Goal: Task Accomplishment & Management: Manage account settings

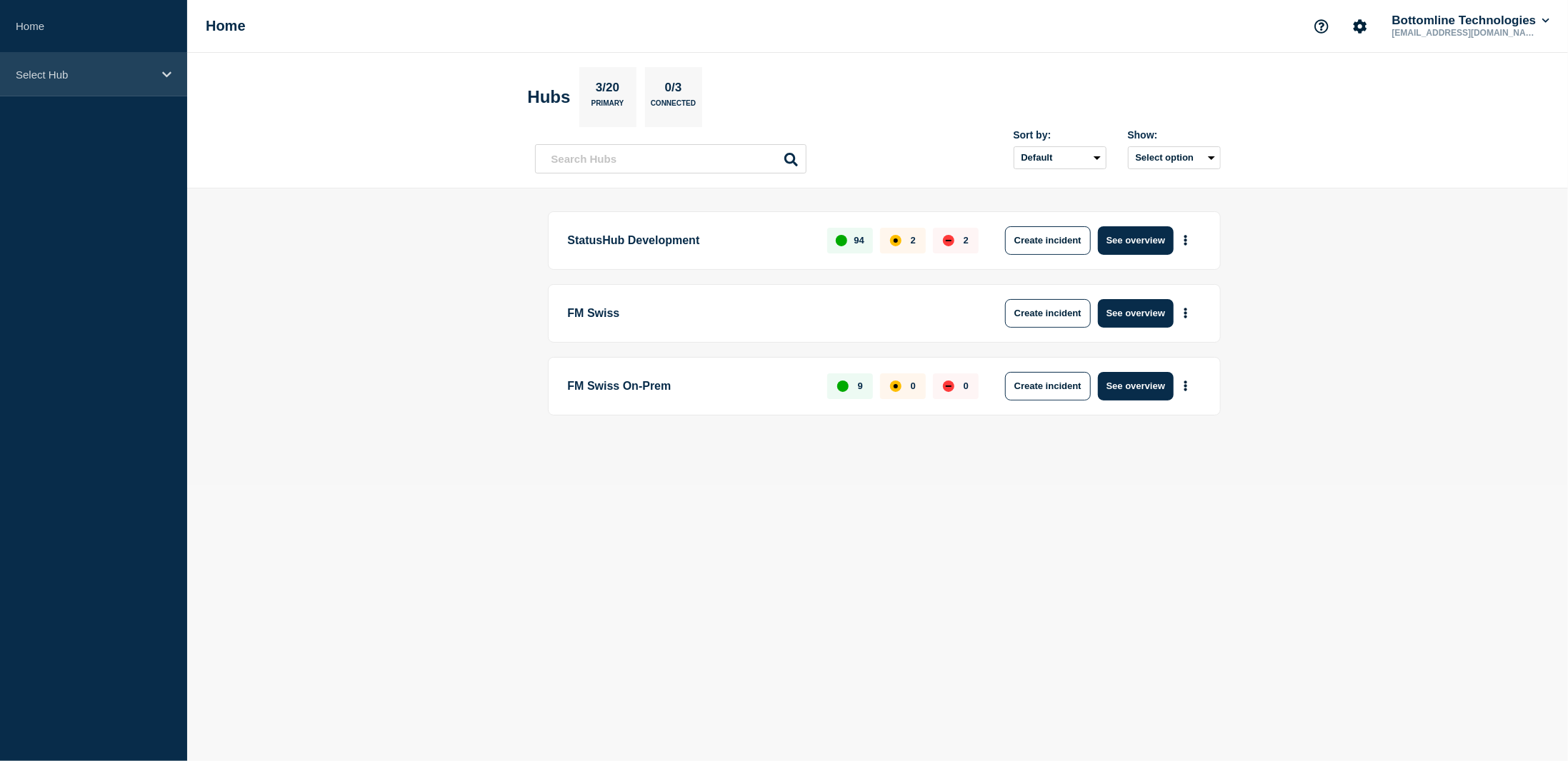
click at [165, 72] on icon at bounding box center [167, 74] width 9 height 11
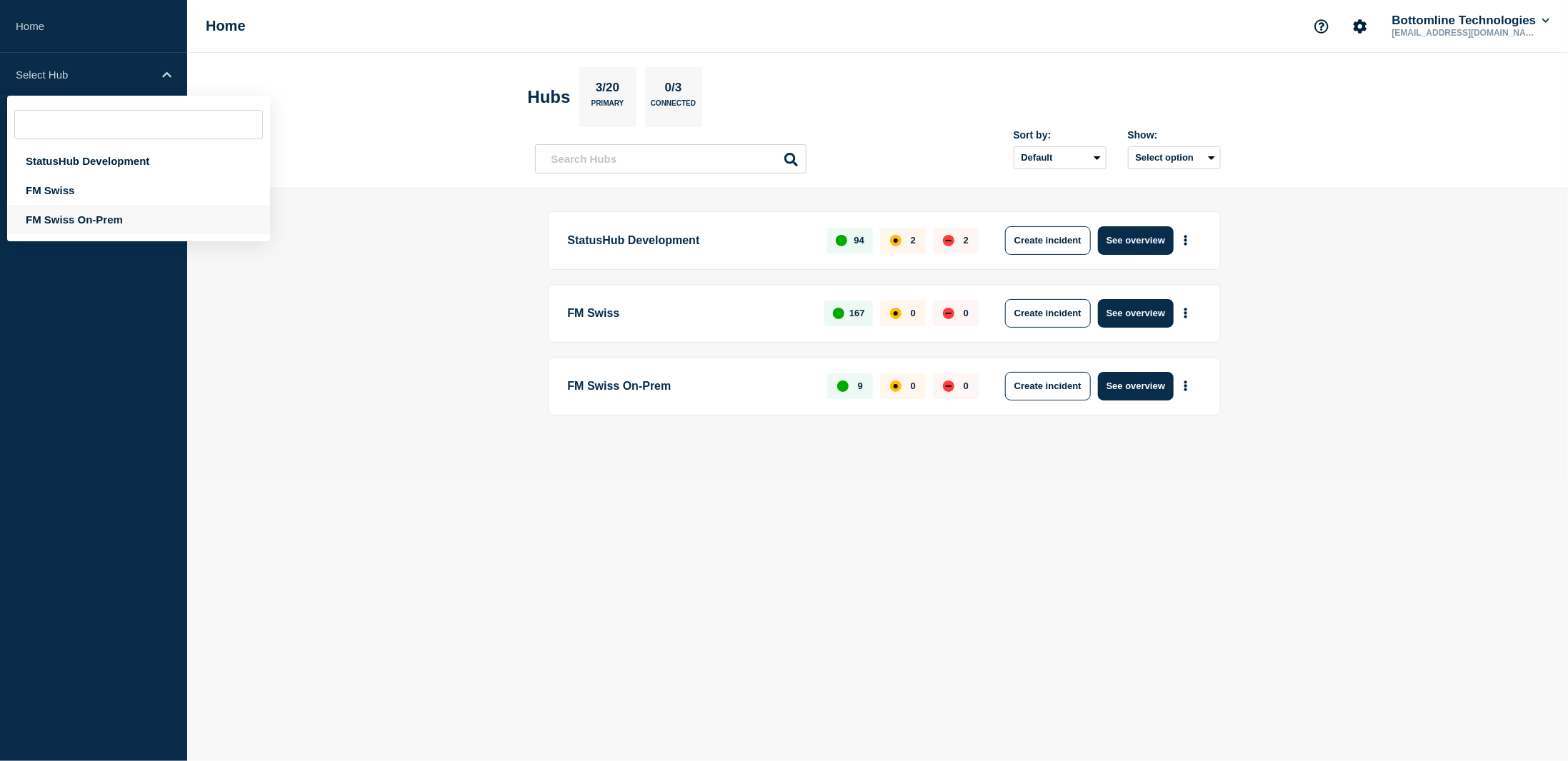
click at [62, 221] on div "FM Swiss On-Prem" at bounding box center [138, 219] width 263 height 29
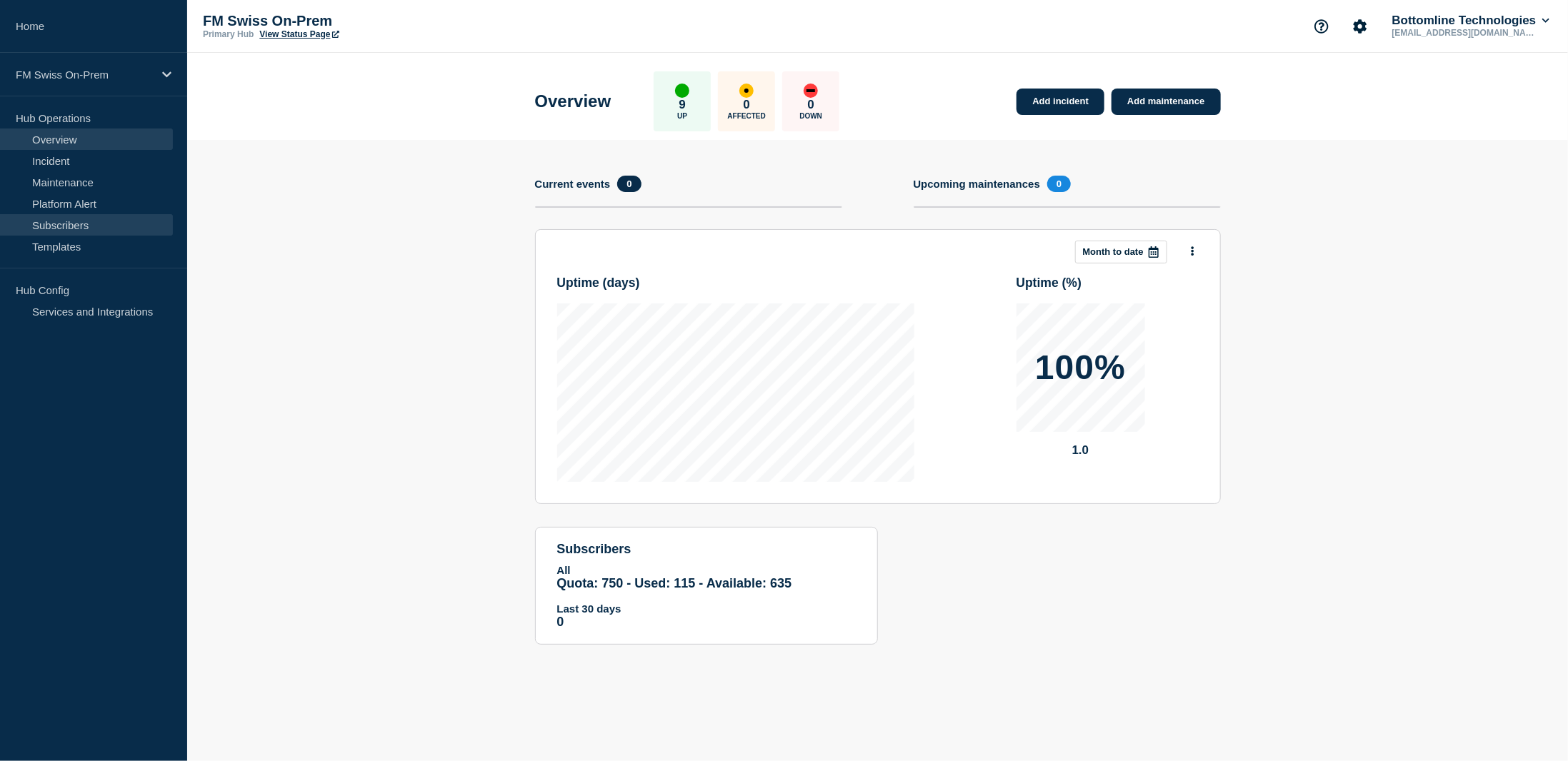
click at [54, 223] on link "Subscribers" at bounding box center [86, 224] width 173 height 21
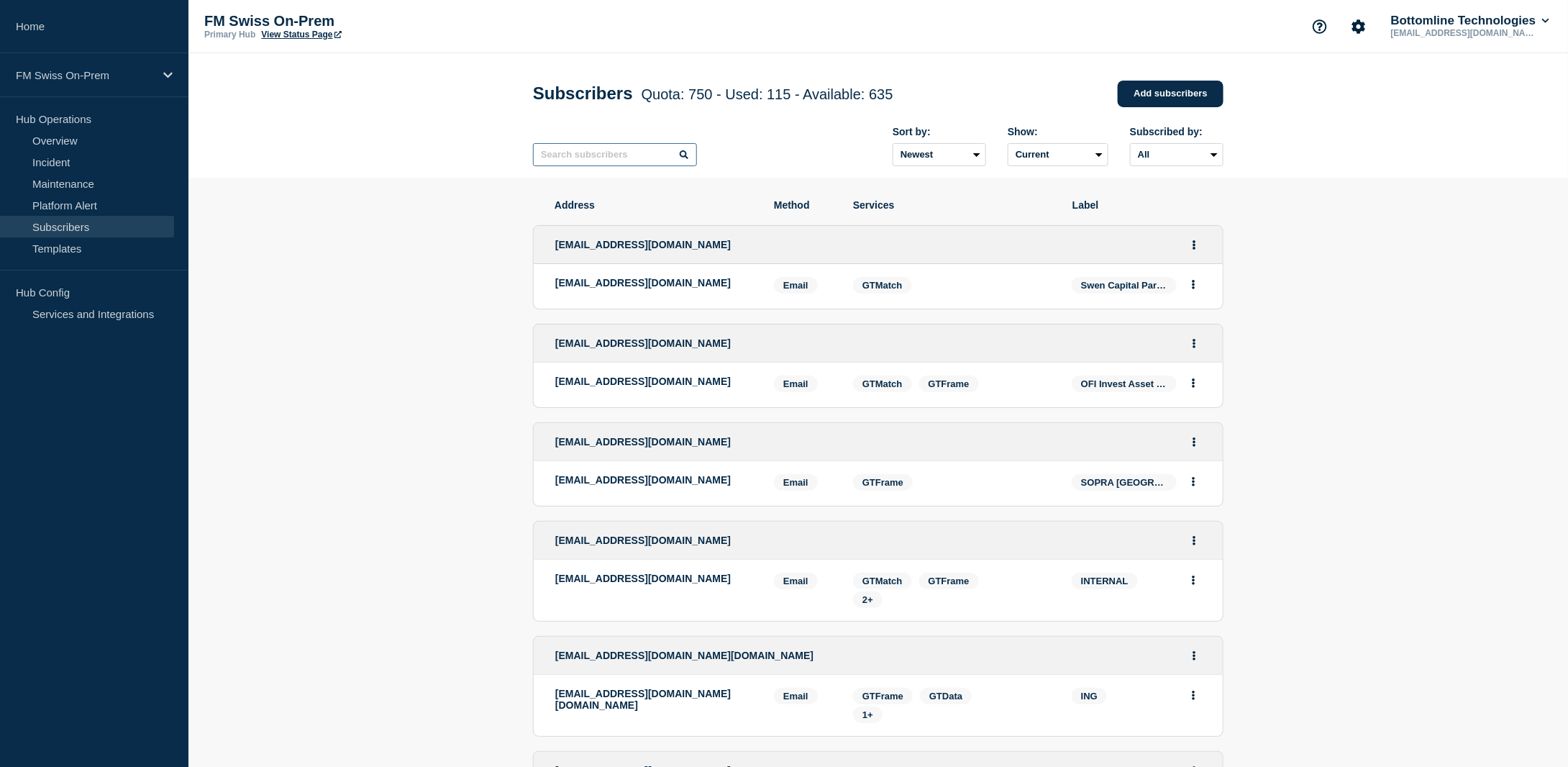
click at [607, 158] on input "text" at bounding box center [615, 154] width 164 height 23
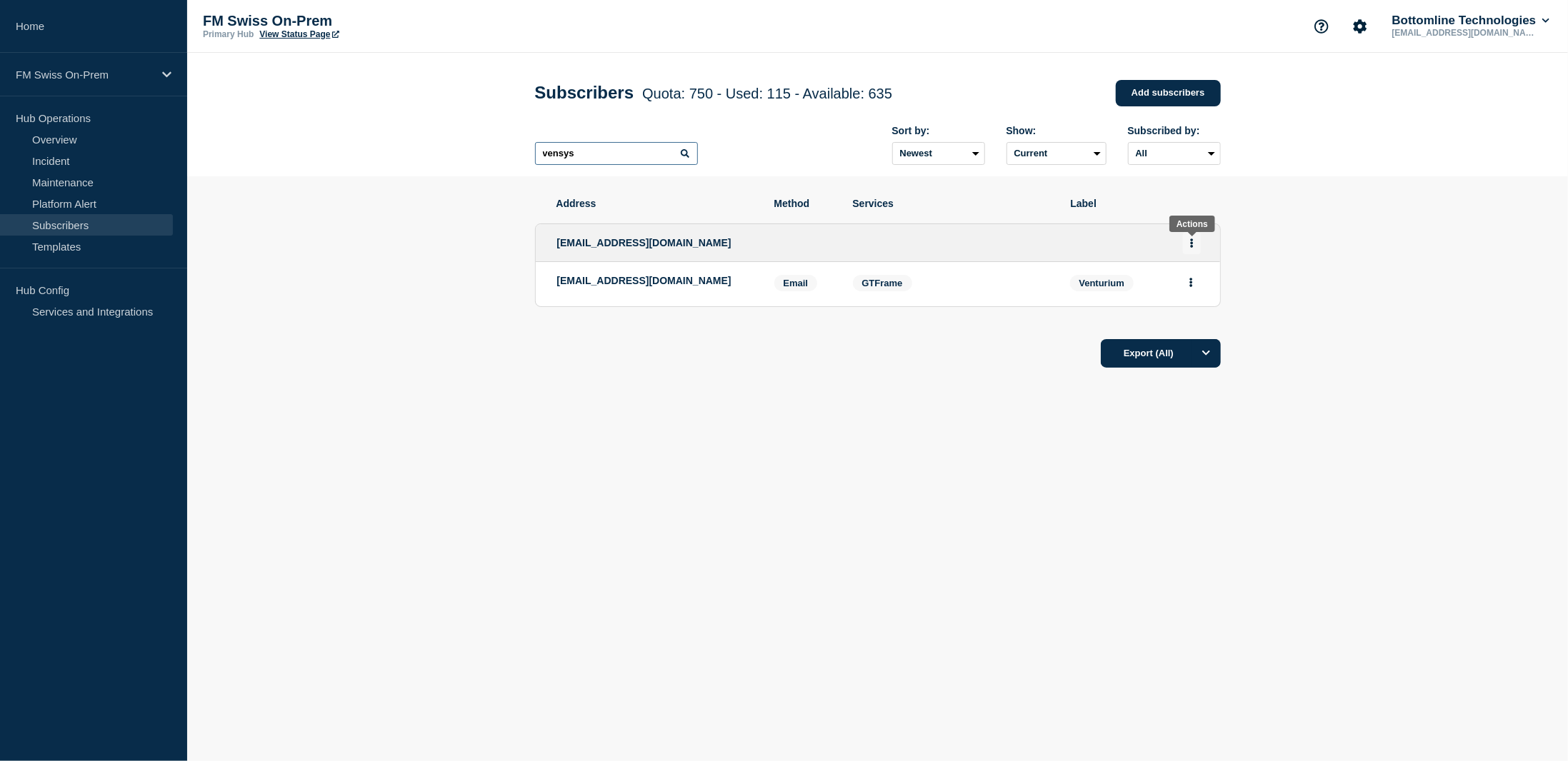
type input "vensys"
click at [1192, 242] on icon "Actions" at bounding box center [1191, 242] width 3 height 9
click at [1191, 286] on link "Edit" at bounding box center [1187, 284] width 16 height 11
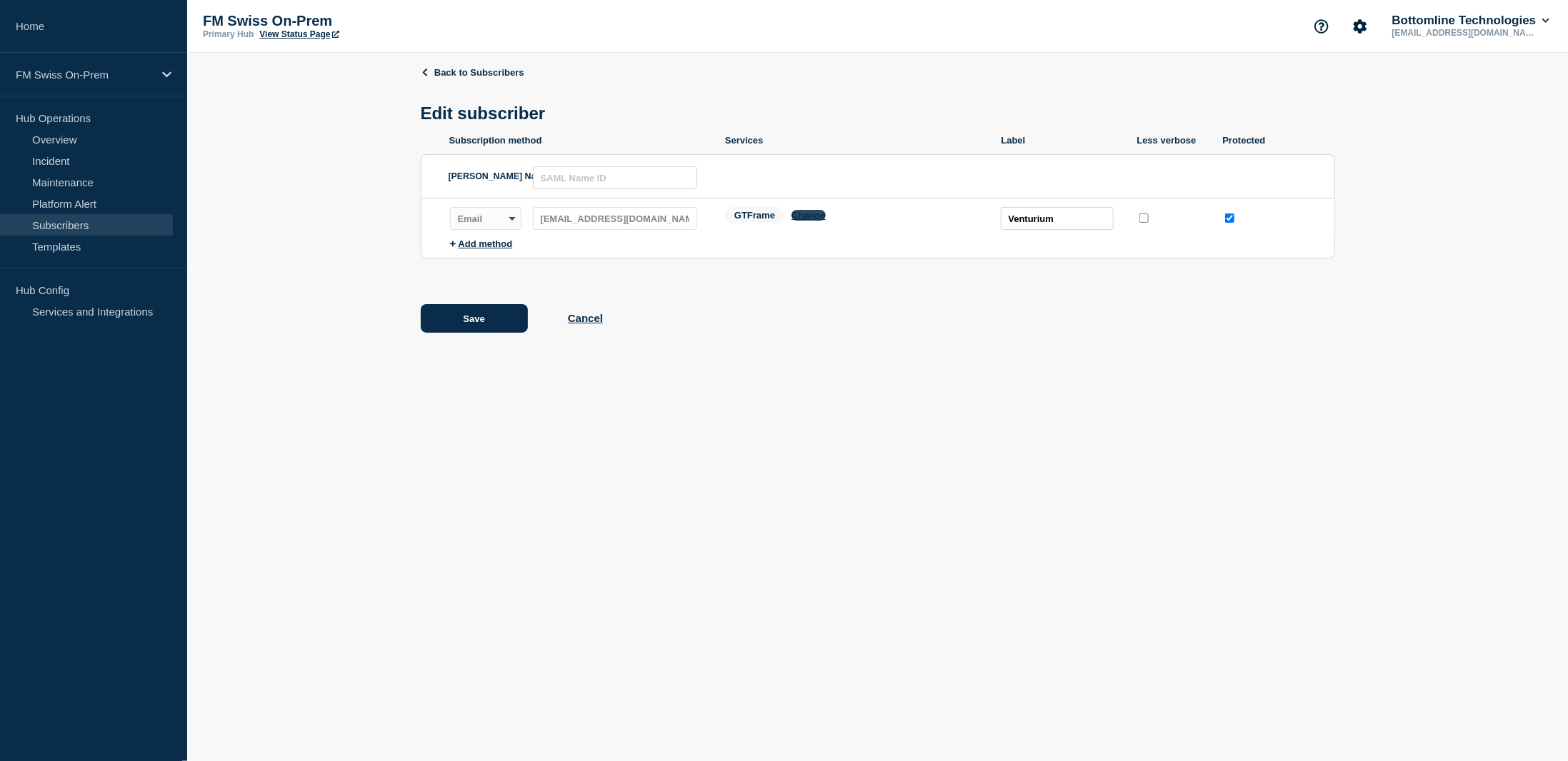
click at [811, 220] on button "Change" at bounding box center [808, 215] width 35 height 11
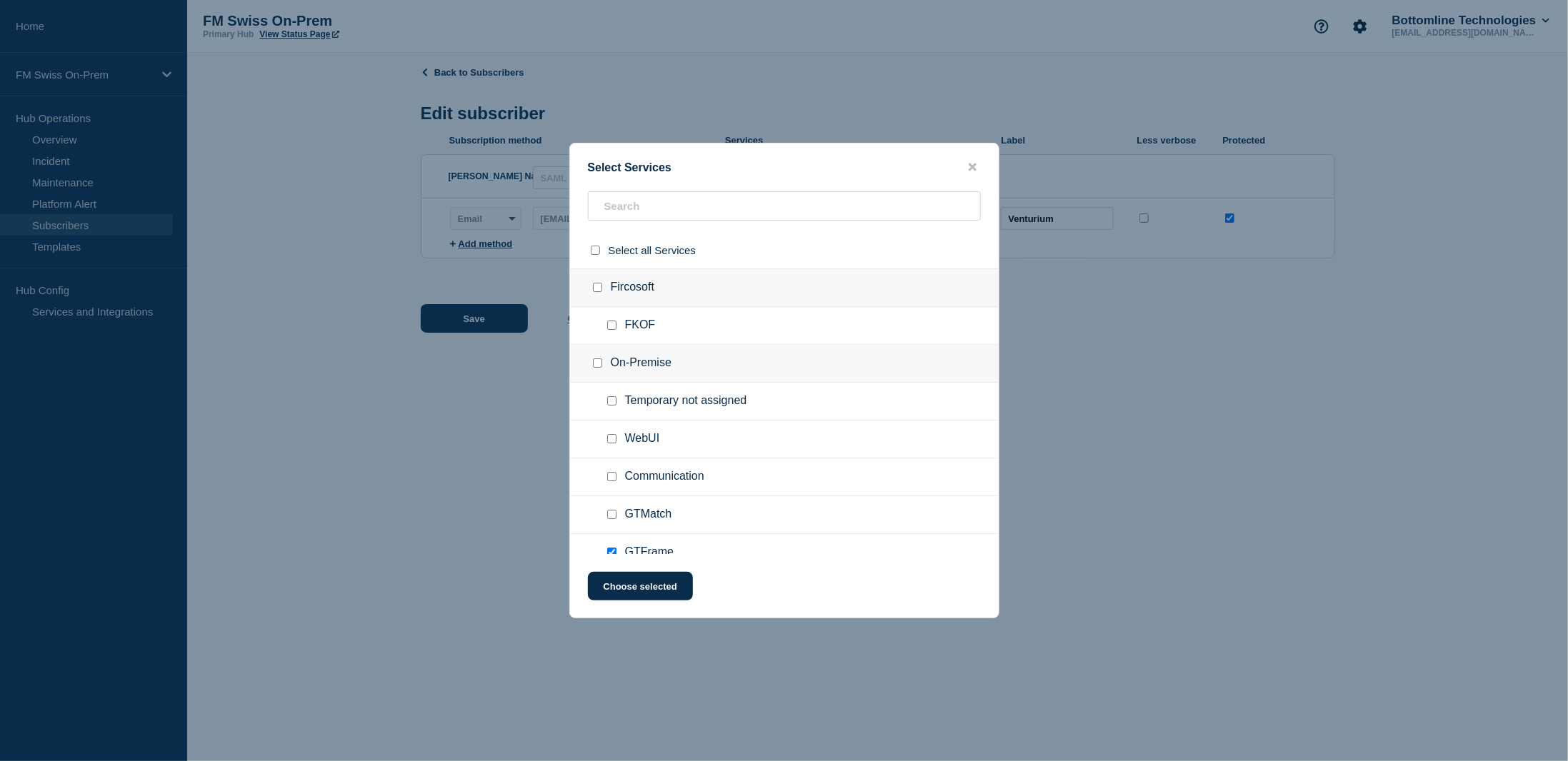
click at [612, 474] on input "Communication checkbox" at bounding box center [611, 476] width 9 height 9
checkbox input "true"
click at [634, 591] on button "Choose selected" at bounding box center [640, 586] width 105 height 29
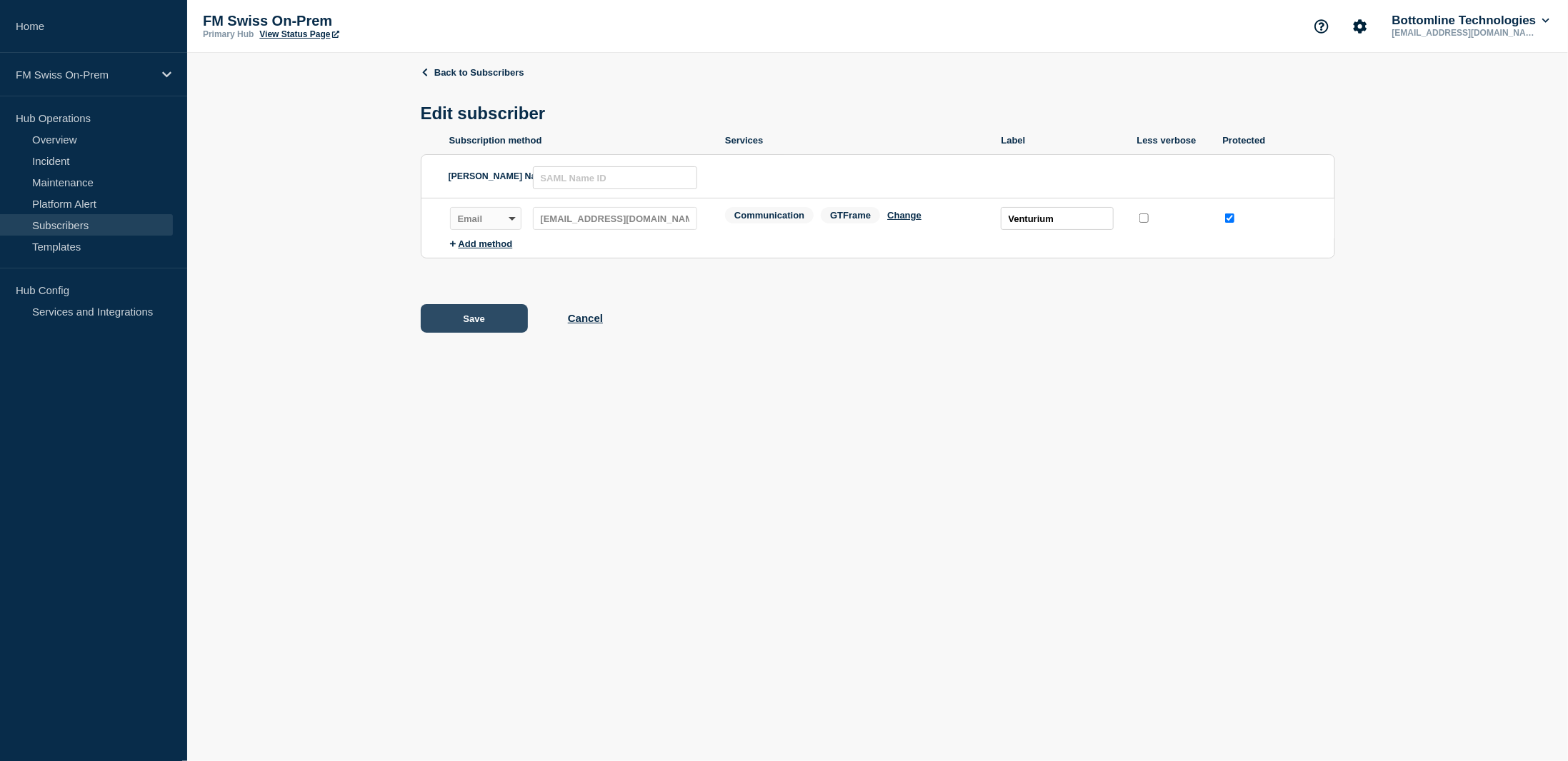
click at [477, 325] on button "Save" at bounding box center [474, 318] width 107 height 29
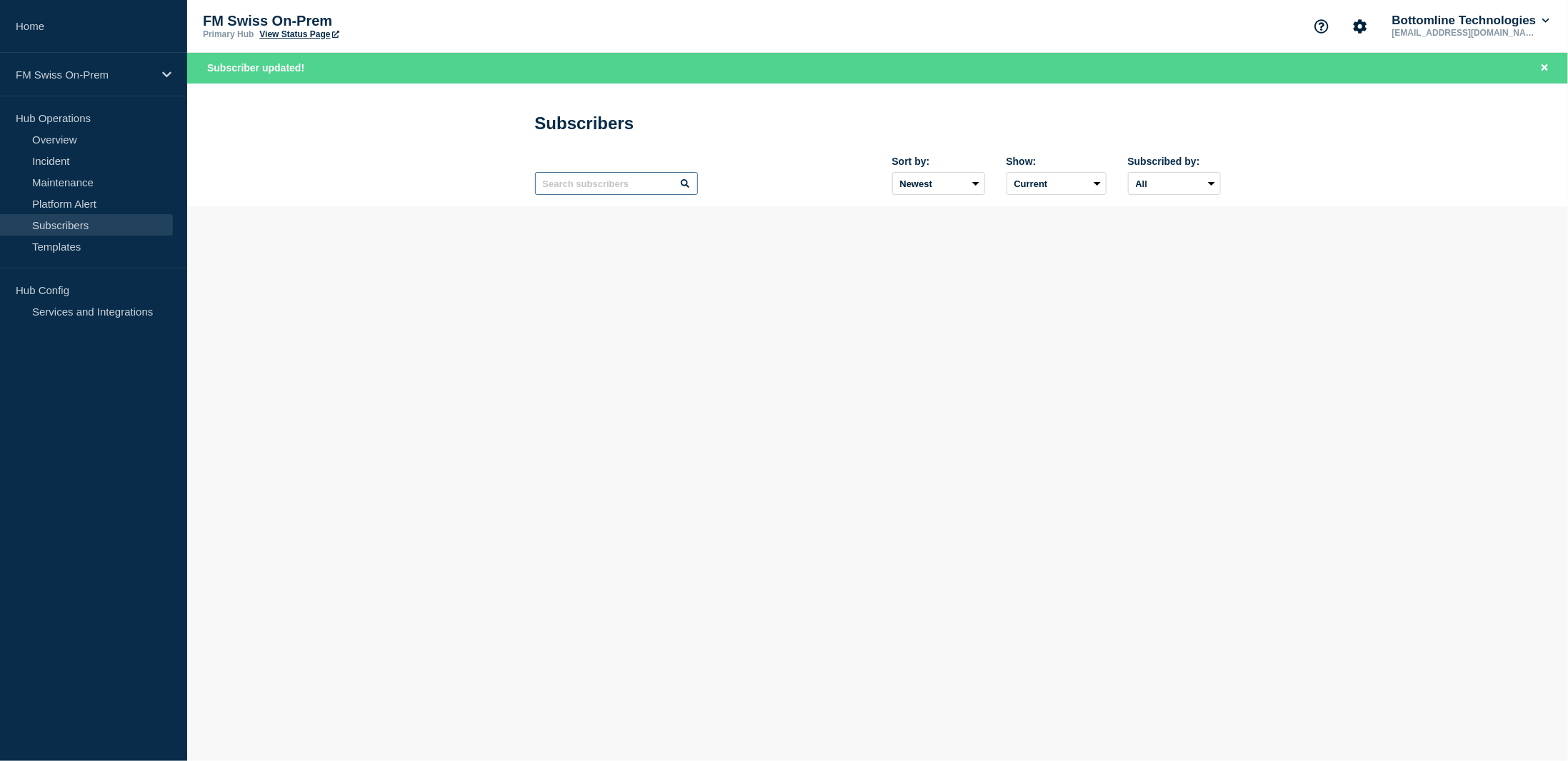
click at [615, 186] on input "text" at bounding box center [616, 183] width 163 height 23
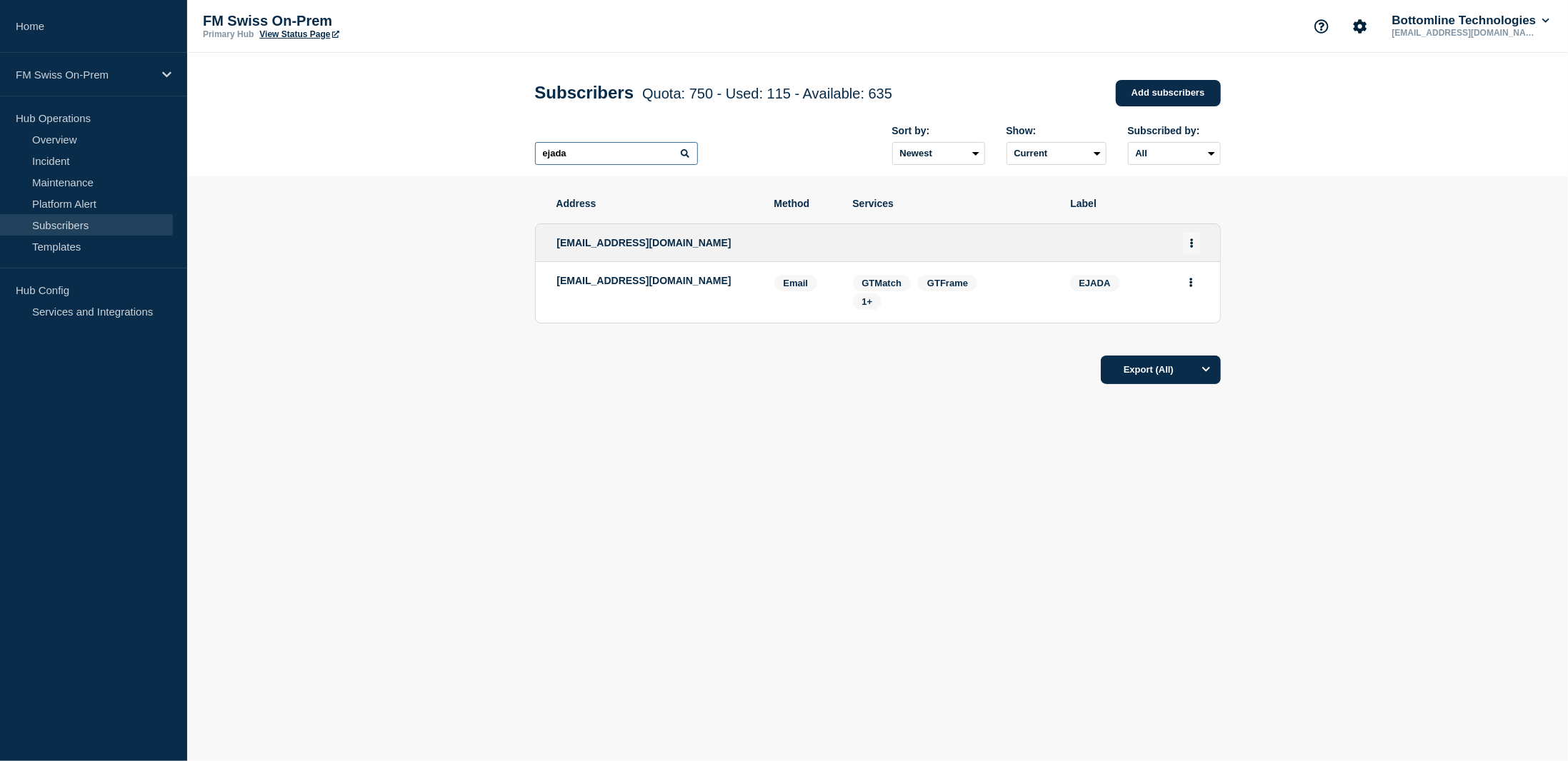
type input "ejada"
click at [1192, 242] on icon "Actions" at bounding box center [1191, 242] width 3 height 9
click at [1185, 285] on link "Edit" at bounding box center [1187, 284] width 16 height 11
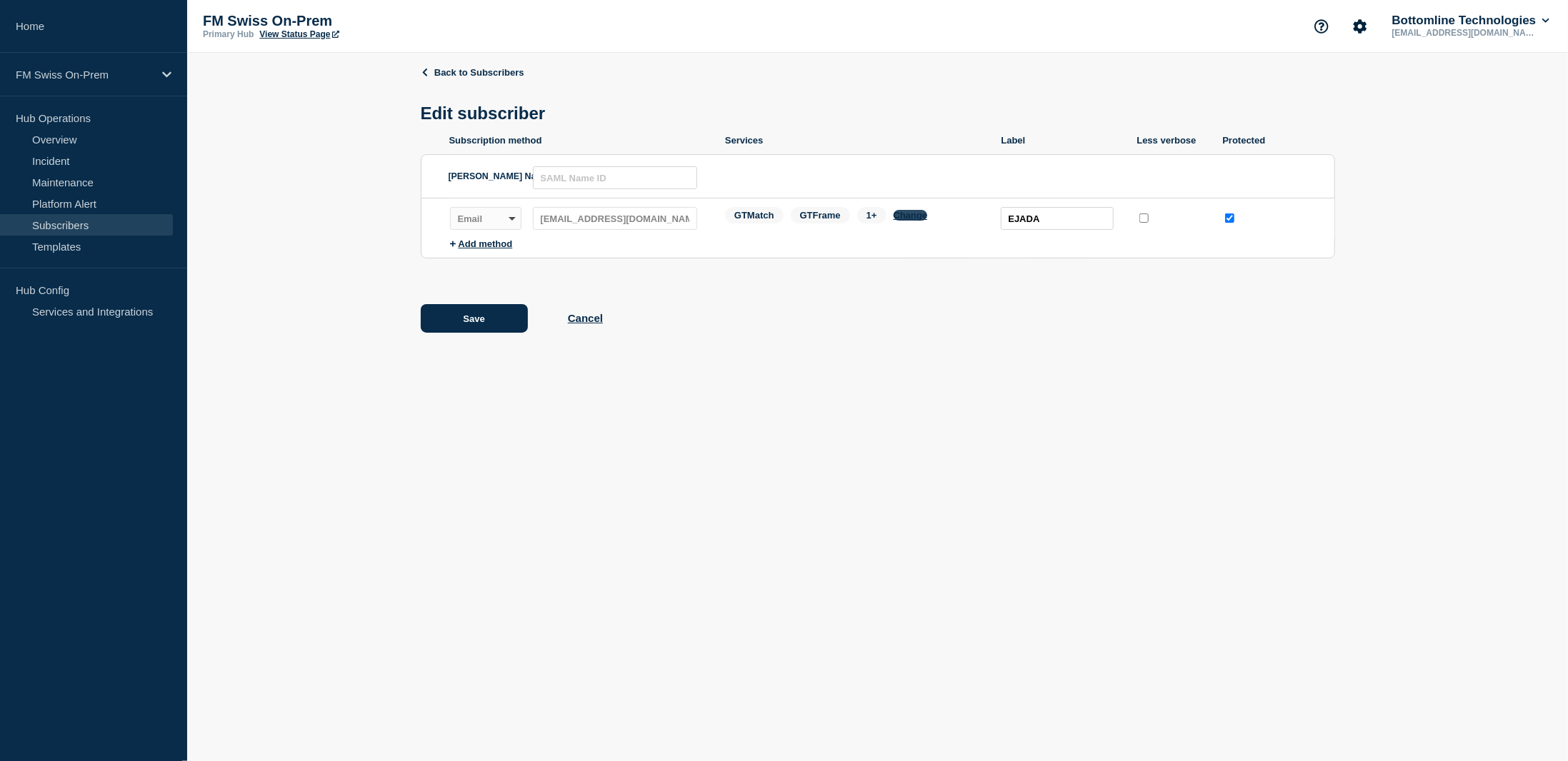
click at [918, 216] on button "Change" at bounding box center [910, 215] width 35 height 11
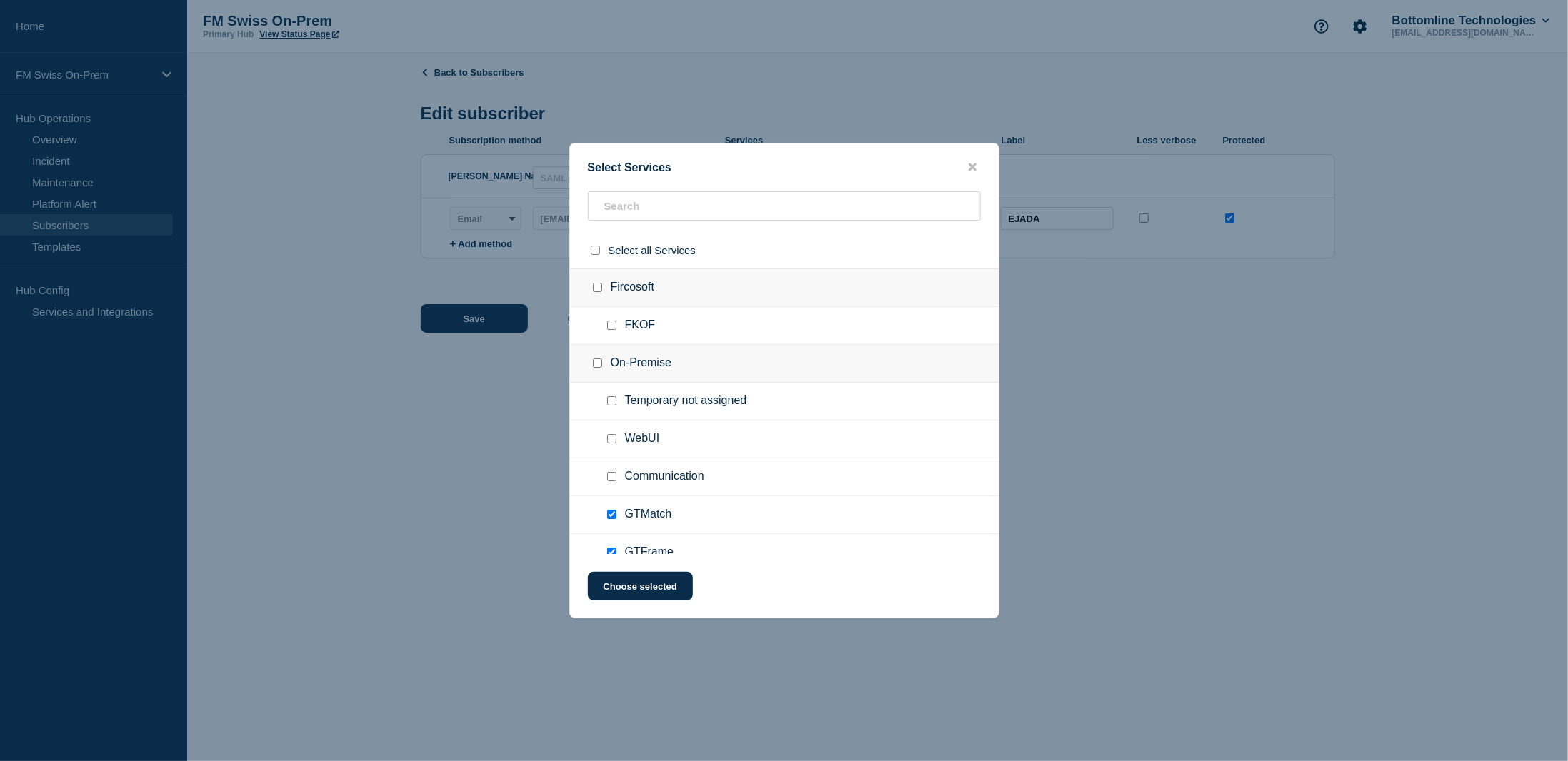
click at [615, 476] on input "Communication checkbox" at bounding box center [611, 476] width 9 height 9
checkbox input "true"
click at [653, 588] on button "Choose selected" at bounding box center [640, 586] width 105 height 29
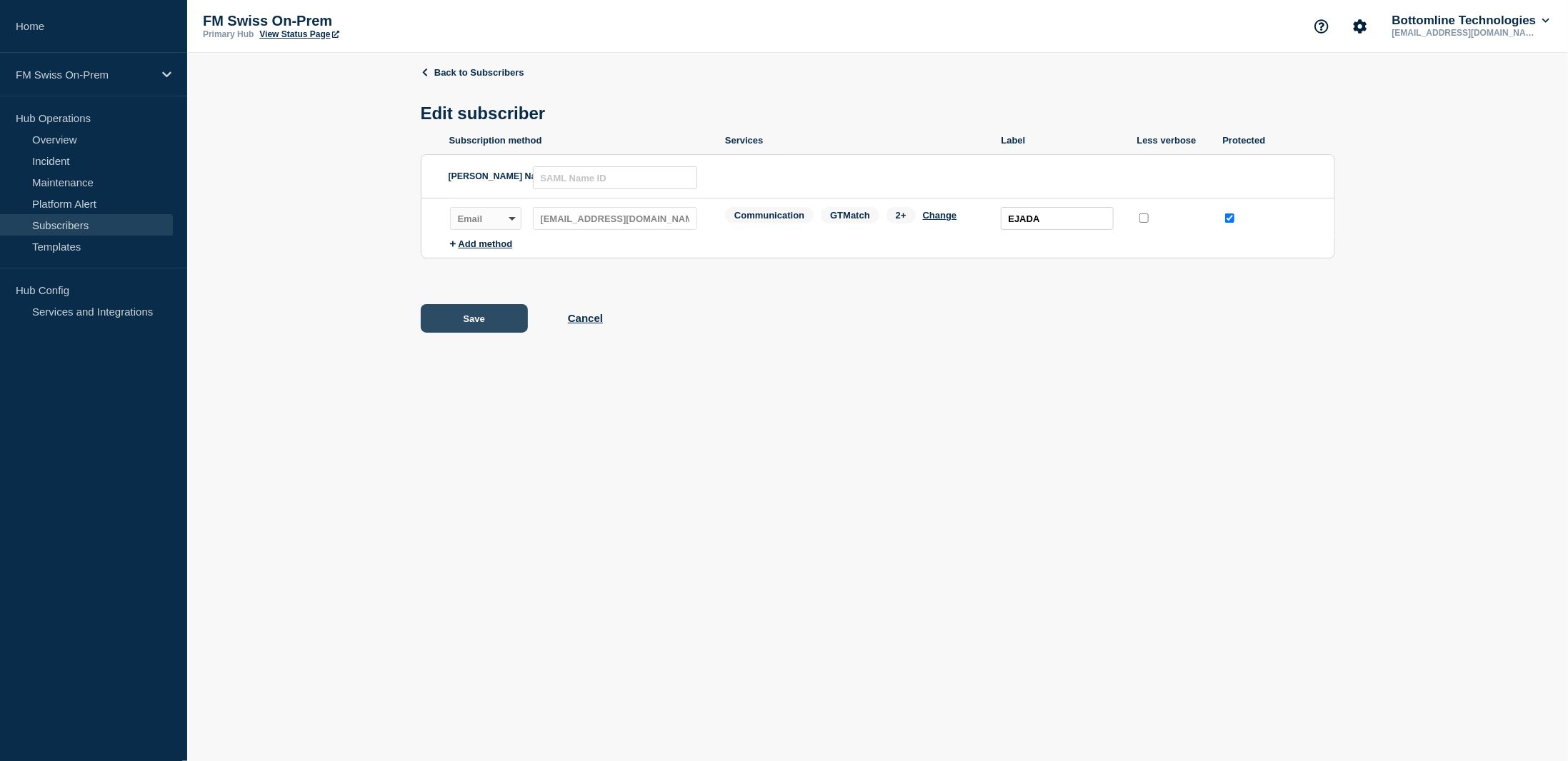
click at [477, 322] on button "Save" at bounding box center [474, 318] width 107 height 29
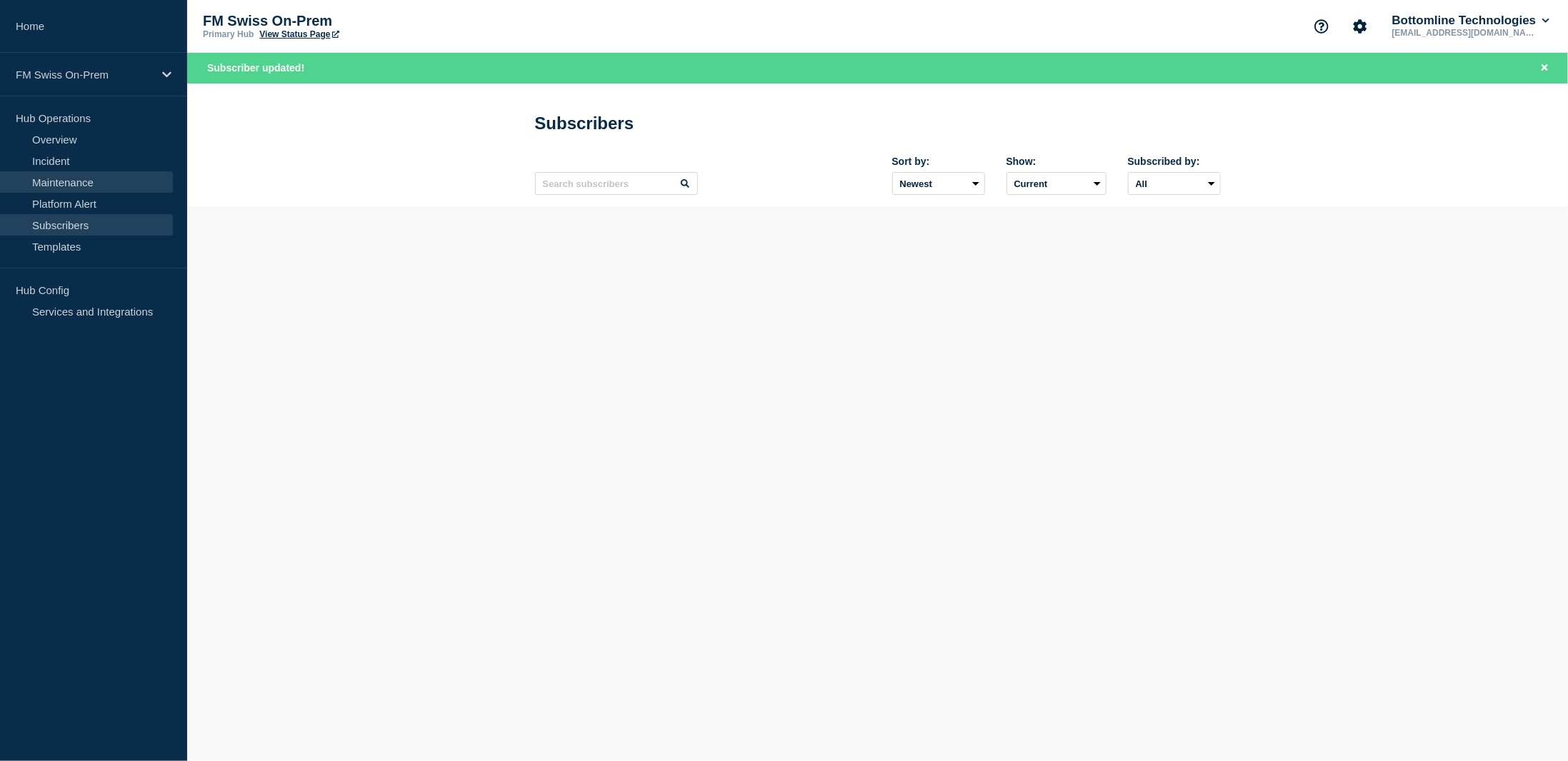
click at [43, 179] on link "Maintenance" at bounding box center [86, 182] width 173 height 21
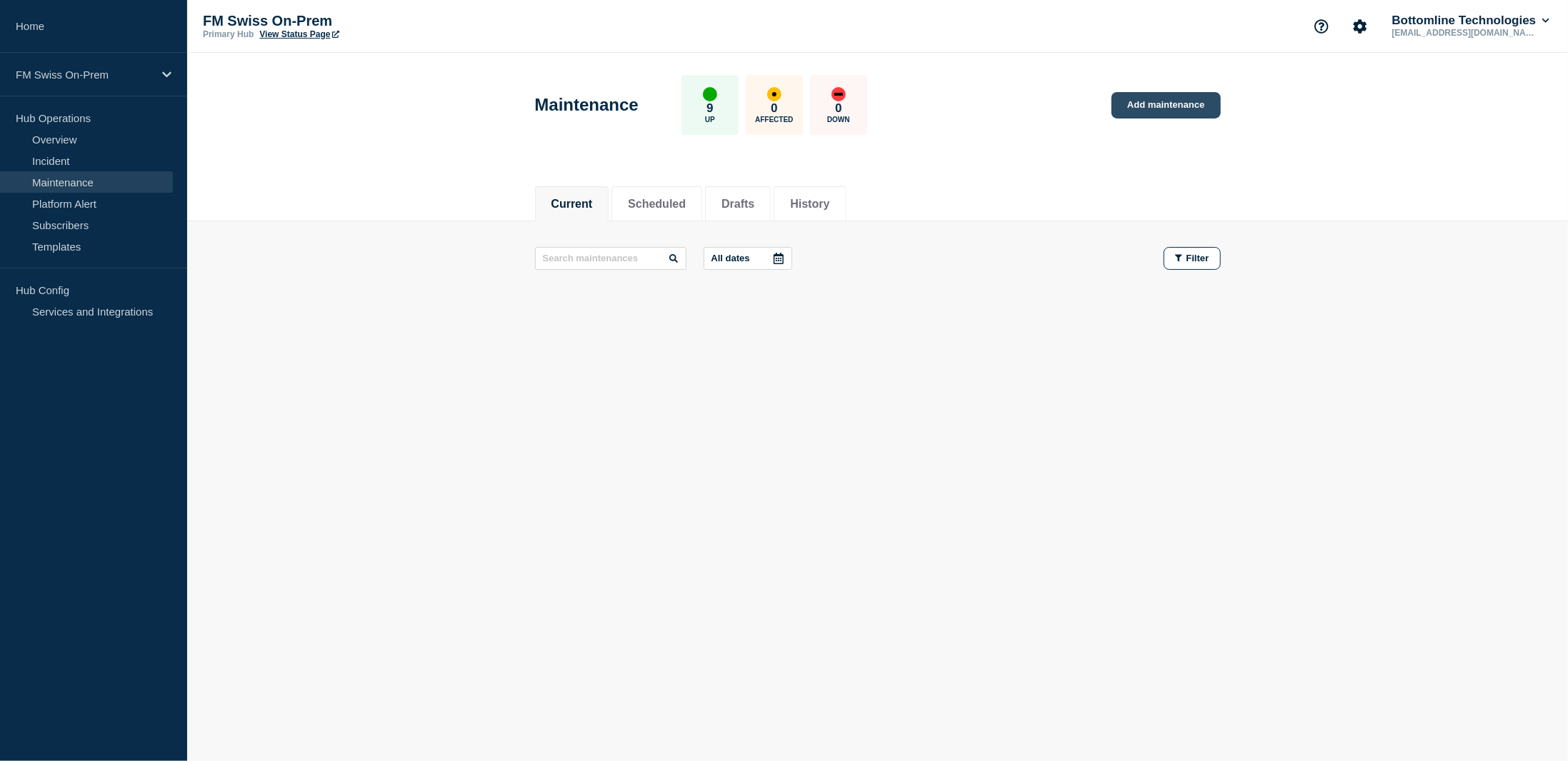
click at [1182, 104] on link "Add maintenance" at bounding box center [1165, 104] width 109 height 26
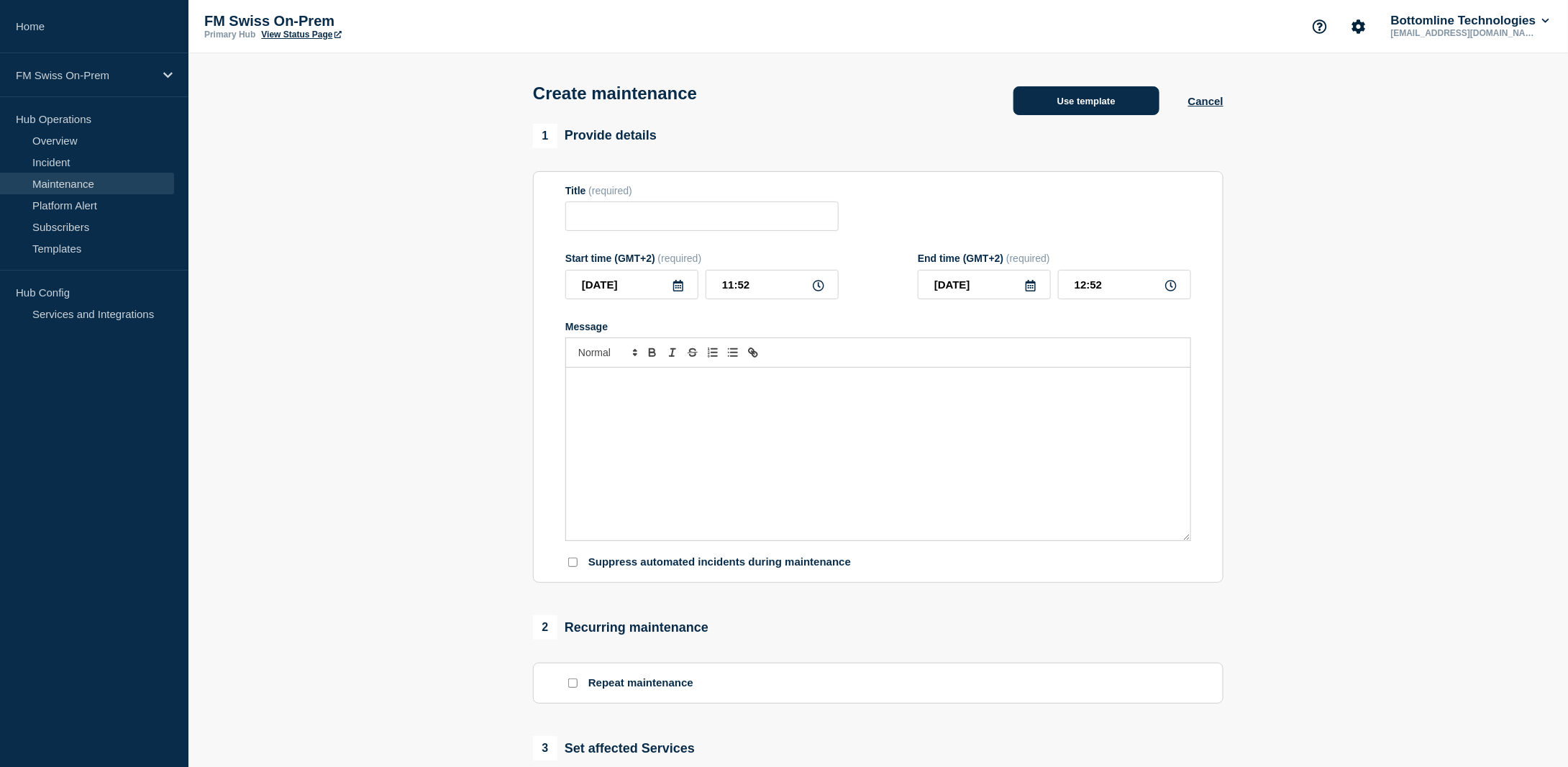
click at [1054, 104] on button "Use template" at bounding box center [1086, 101] width 146 height 29
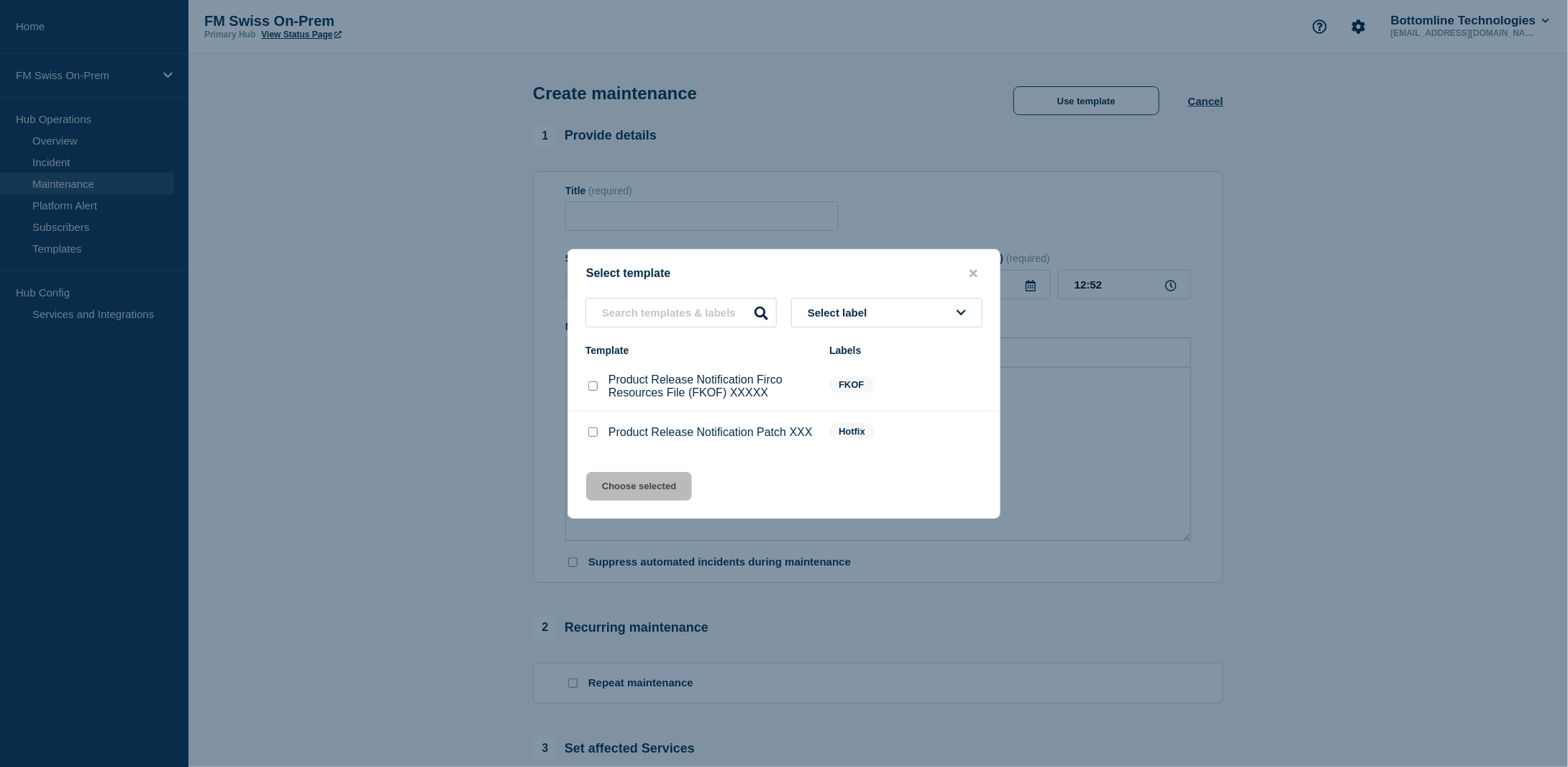
click at [594, 437] on input "Product Release Notification Patch XXX checkbox" at bounding box center [593, 432] width 9 height 9
checkbox input "true"
click at [628, 495] on button "Choose selected" at bounding box center [639, 486] width 106 height 29
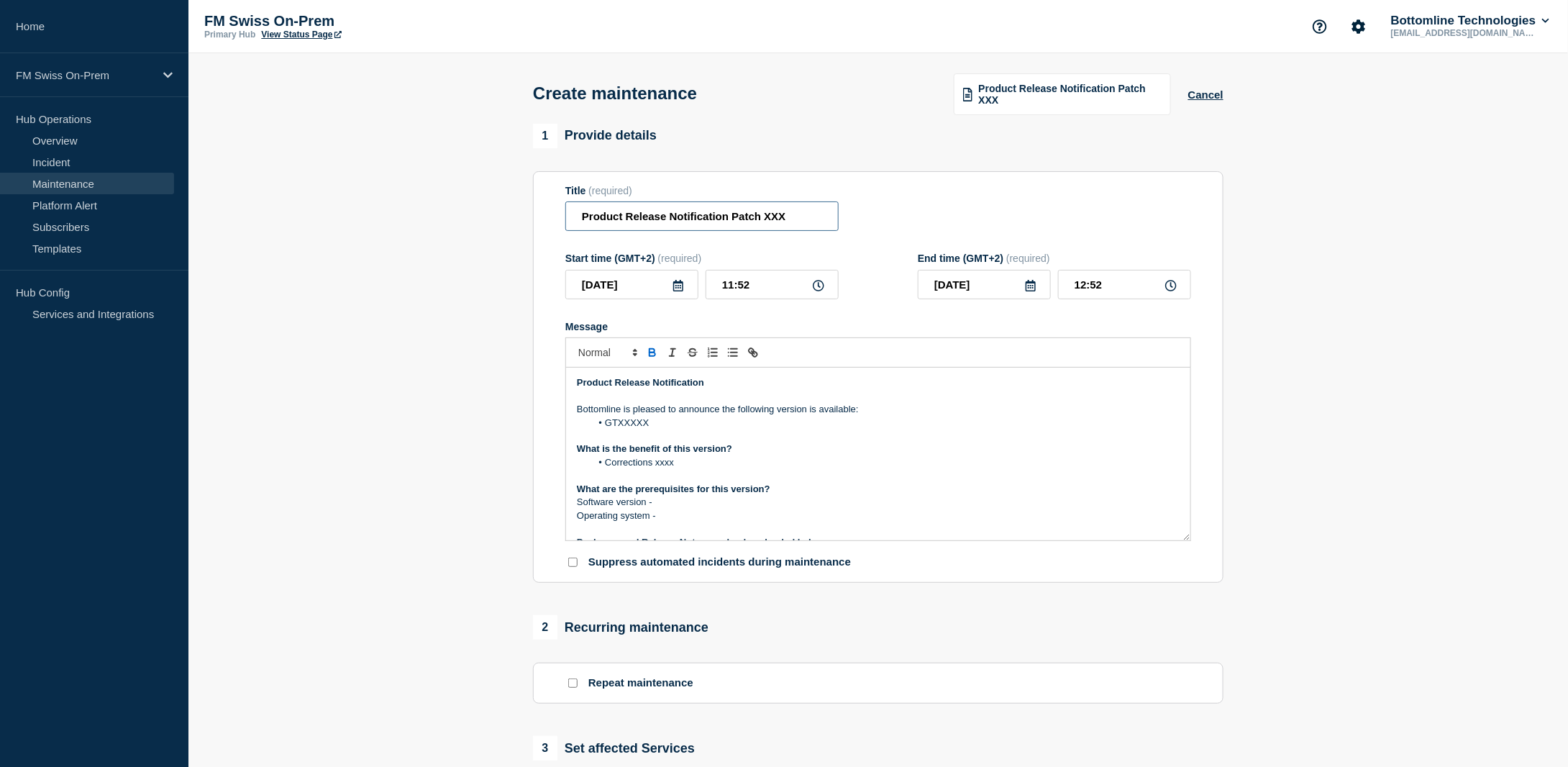
drag, startPoint x: 734, startPoint y: 216, endPoint x: 804, endPoint y: 216, distance: 70.0
click at [804, 216] on input "Product Release Notification Patch XXX" at bounding box center [702, 216] width 273 height 30
paste input "CBPR 2025 1.0"
type input "Product Release Notification CBPR 2025 1.0"
drag, startPoint x: 660, startPoint y: 425, endPoint x: 609, endPoint y: 419, distance: 51.4
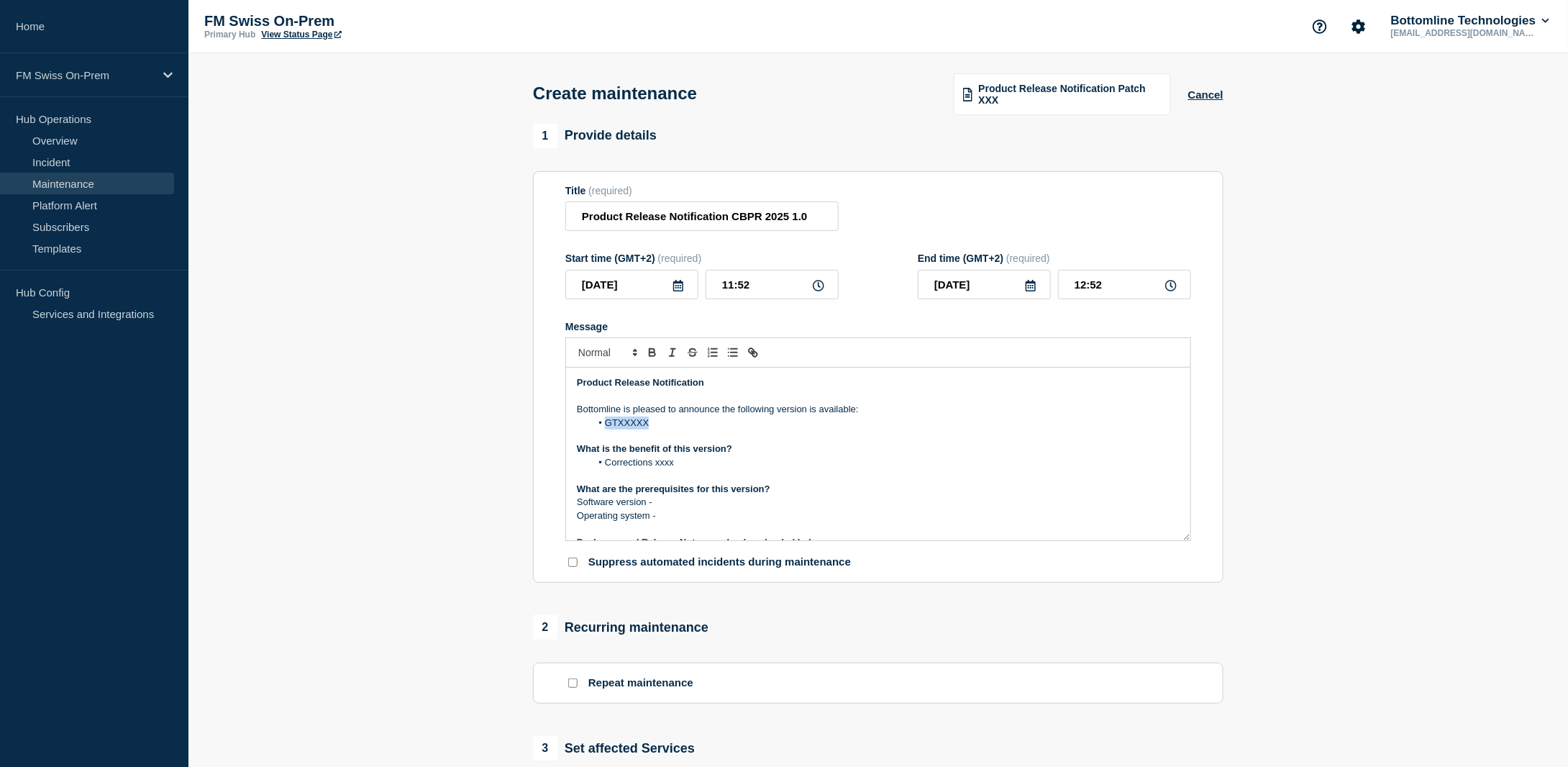
click at [608, 423] on li "GTXXXXX" at bounding box center [885, 423] width 589 height 13
paste div "Message"
drag, startPoint x: 668, startPoint y: 513, endPoint x: 556, endPoint y: 457, distance: 125.2
click at [556, 457] on section "Title (required) Product Release Notification CBPR 2025 1.0 Start time (GMT+2) …" at bounding box center [879, 378] width 690 height 412
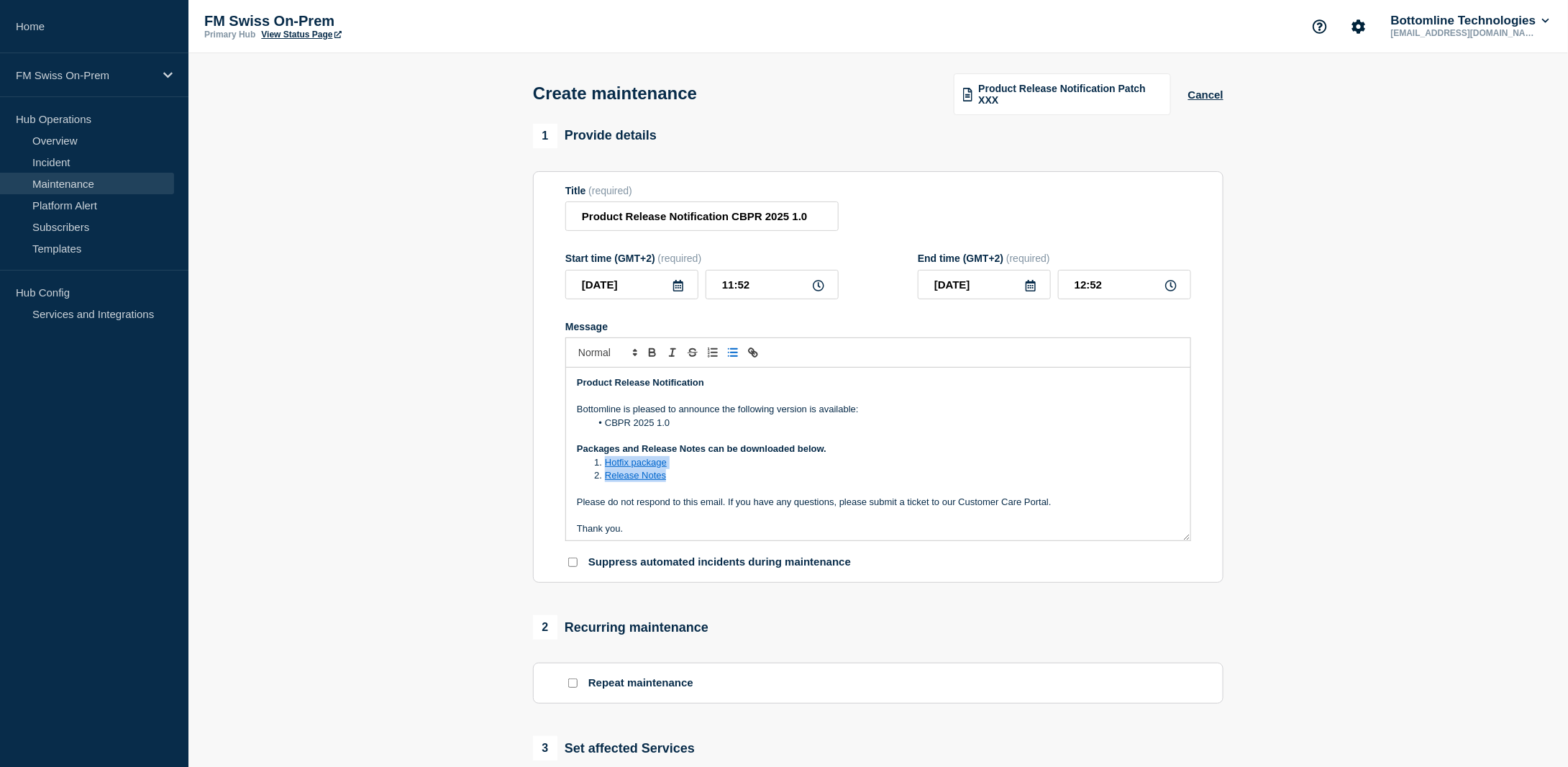
drag, startPoint x: 680, startPoint y: 478, endPoint x: 591, endPoint y: 461, distance: 90.6
click at [591, 461] on ol "Hotfix package Release Notes" at bounding box center [878, 469] width 603 height 26
click at [693, 462] on li "Hotfix package" at bounding box center [885, 462] width 589 height 13
drag, startPoint x: 684, startPoint y: 463, endPoint x: 602, endPoint y: 462, distance: 82.0
click at [602, 462] on li "Hotfix package" at bounding box center [885, 462] width 589 height 13
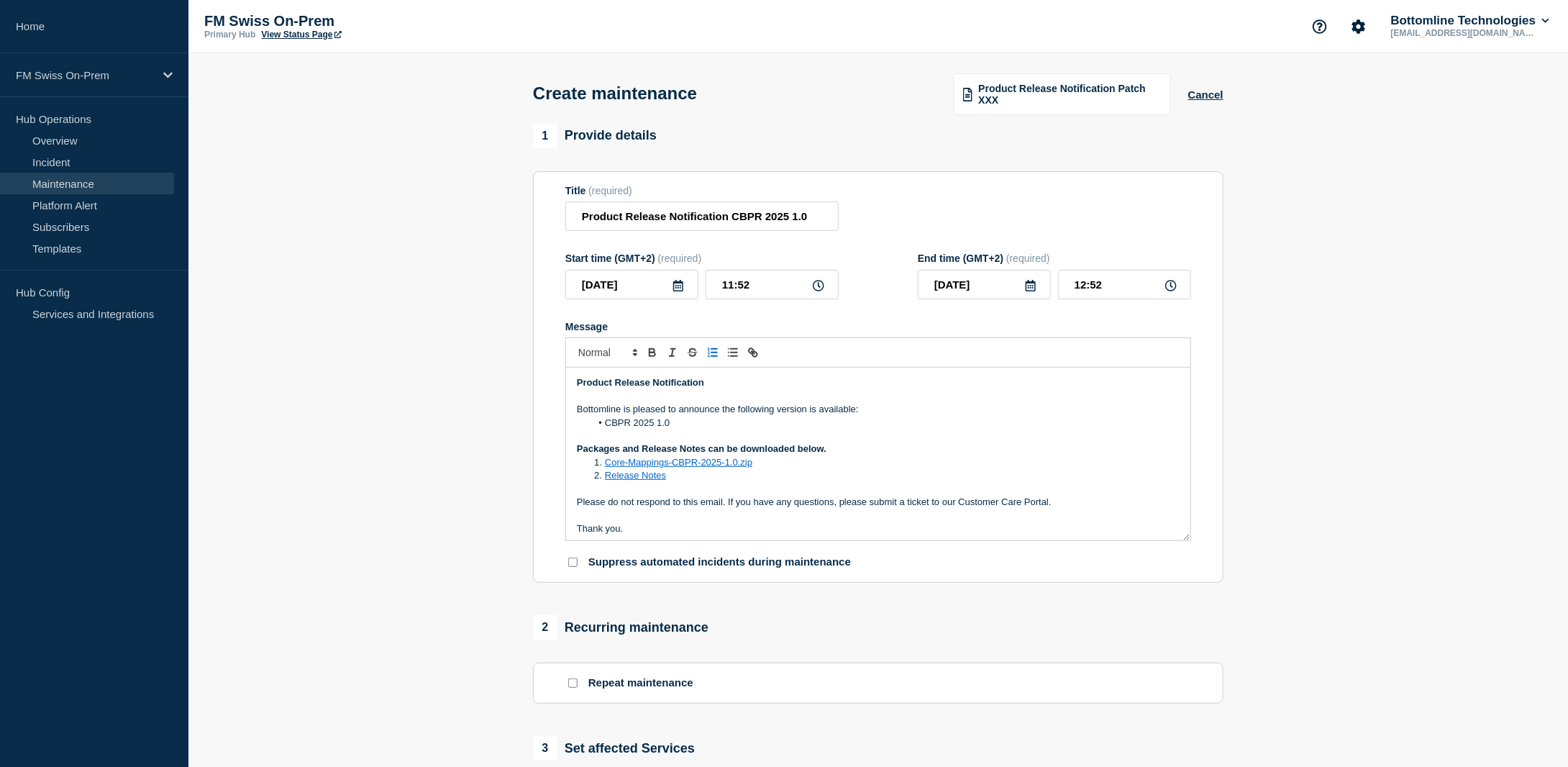
click at [681, 481] on li "Release Notes" at bounding box center [885, 475] width 589 height 13
drag, startPoint x: 679, startPoint y: 484, endPoint x: 608, endPoint y: 484, distance: 71.0
click at [607, 482] on li "Release Notes" at bounding box center [885, 475] width 589 height 13
click at [614, 478] on p "Message" at bounding box center [878, 475] width 603 height 13
click at [831, 476] on li "210430-DTG-Core-Mappings-CBPR-2025-1.0.pdf" at bounding box center [885, 475] width 589 height 13
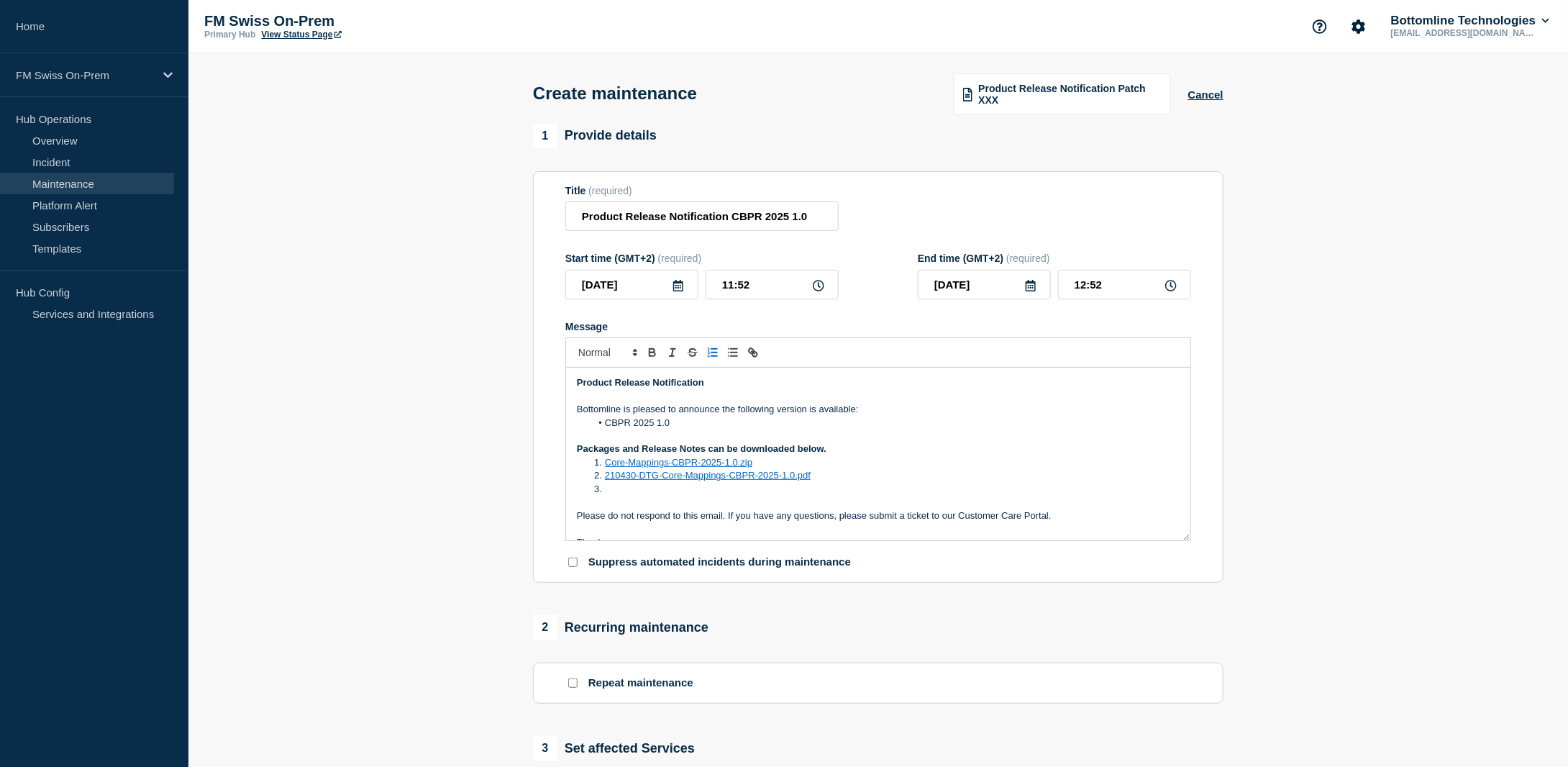
click at [771, 465] on li "Core-Mappings-CBPR-2025-1.0.zip" at bounding box center [885, 462] width 589 height 13
click at [618, 495] on li "Message" at bounding box center [885, 489] width 589 height 13
click at [689, 489] on li "Message" at bounding box center [885, 489] width 589 height 13
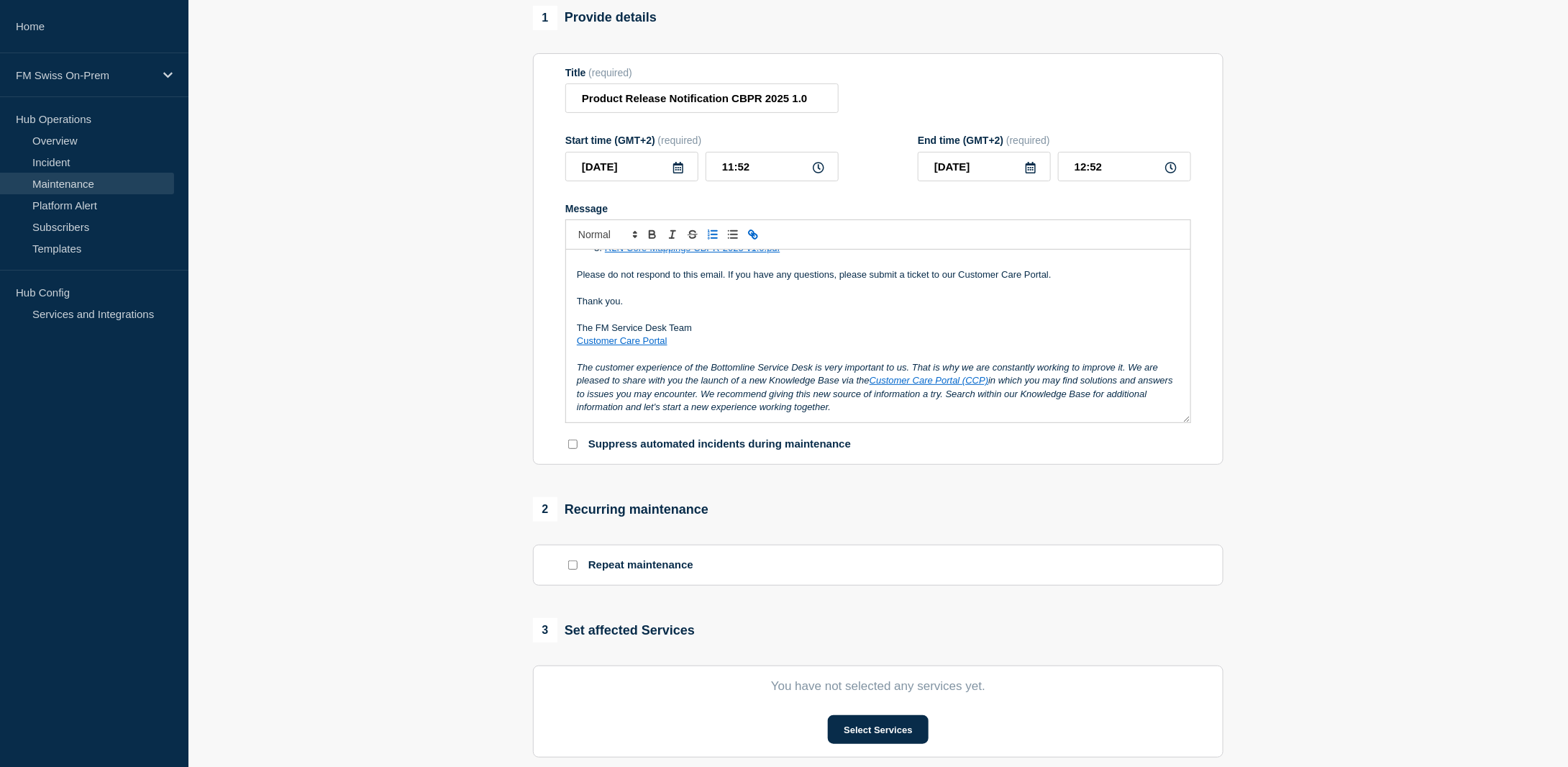
scroll to position [144, 0]
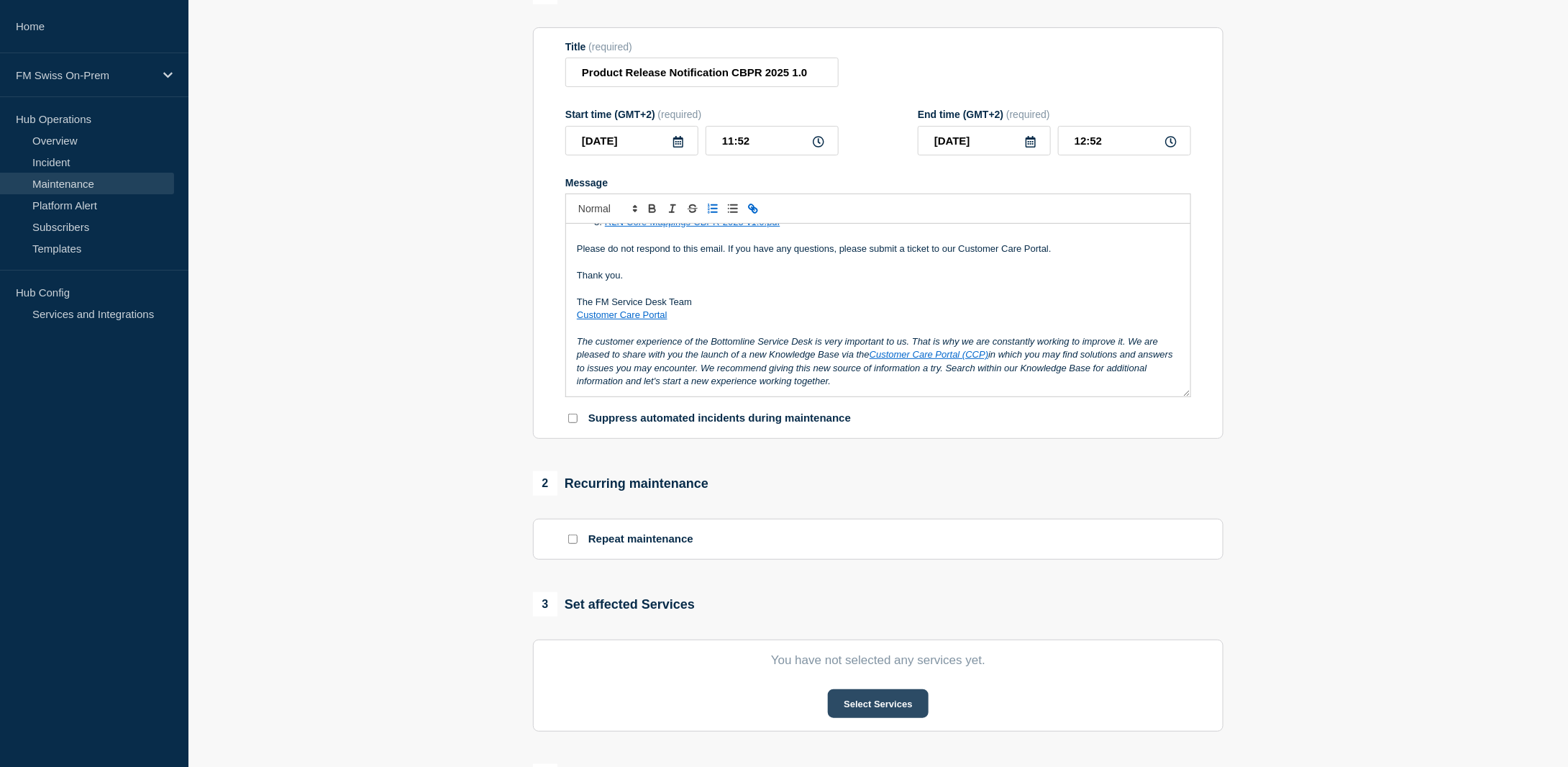
click at [884, 699] on button "Select Services" at bounding box center [878, 704] width 100 height 29
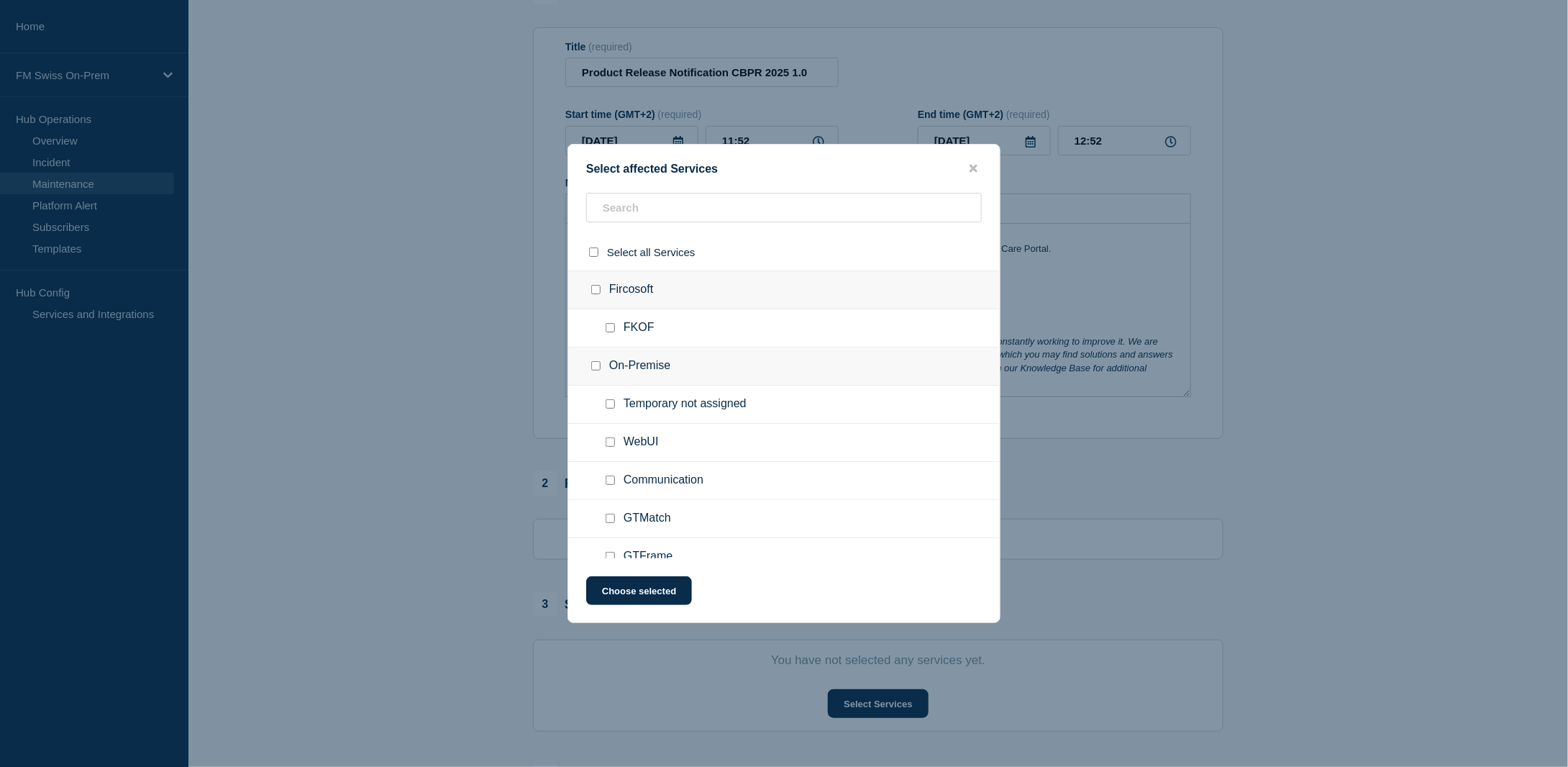
click at [608, 480] on input "Communication checkbox" at bounding box center [610, 480] width 9 height 9
checkbox input "true"
click at [640, 587] on button "Choose selected" at bounding box center [639, 591] width 106 height 29
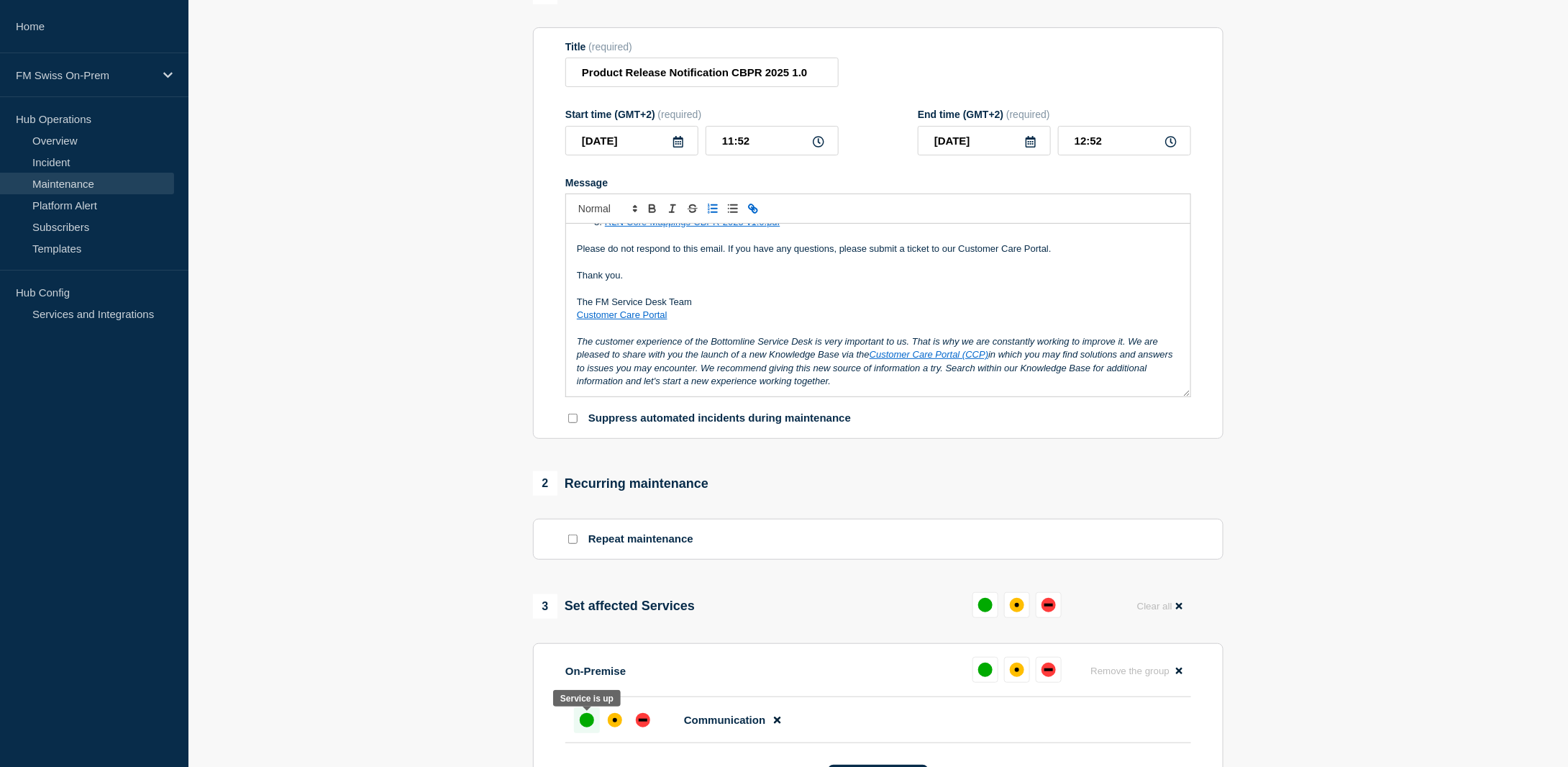
click at [588, 718] on div "up" at bounding box center [587, 720] width 14 height 14
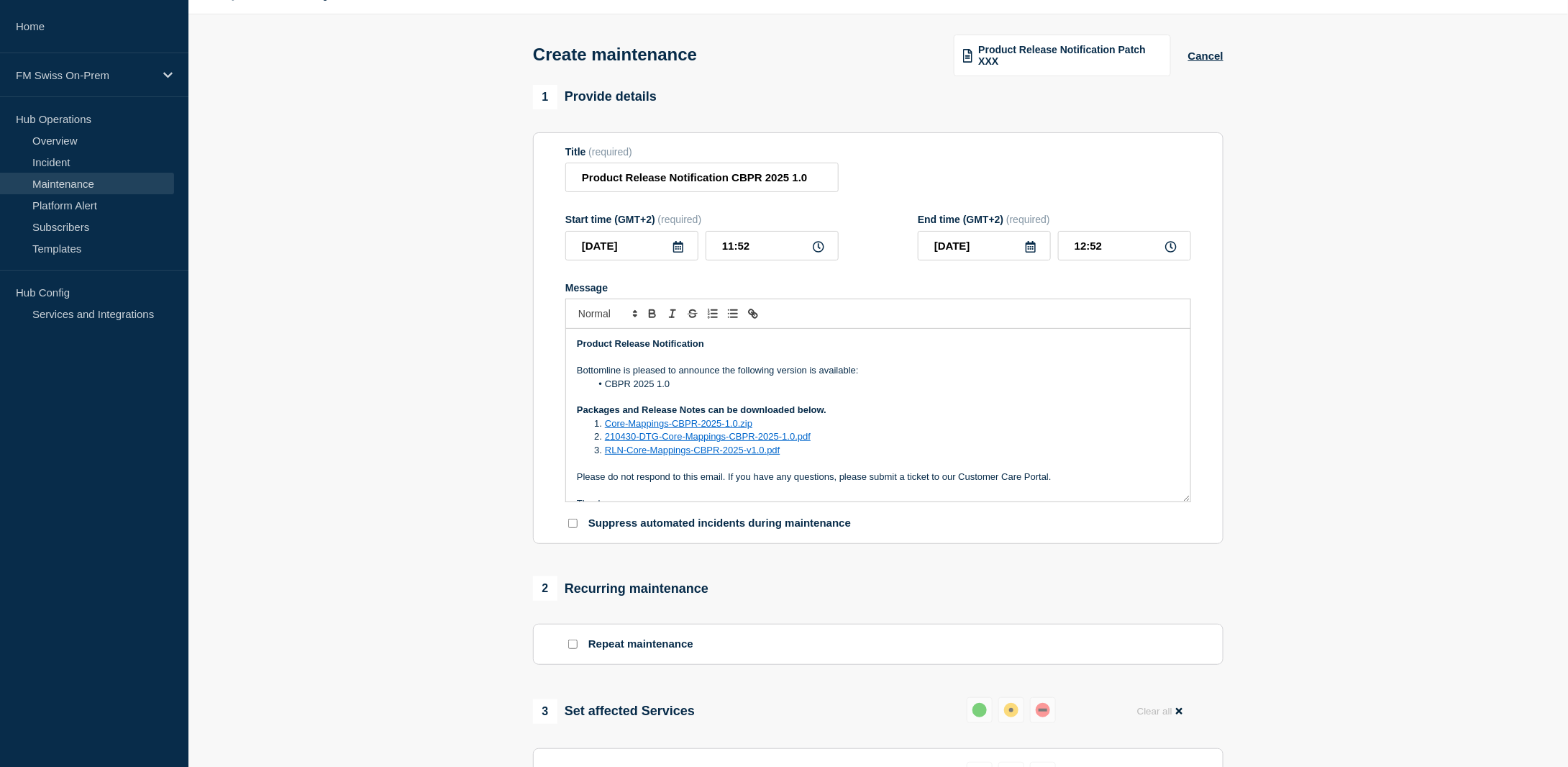
scroll to position [0, 0]
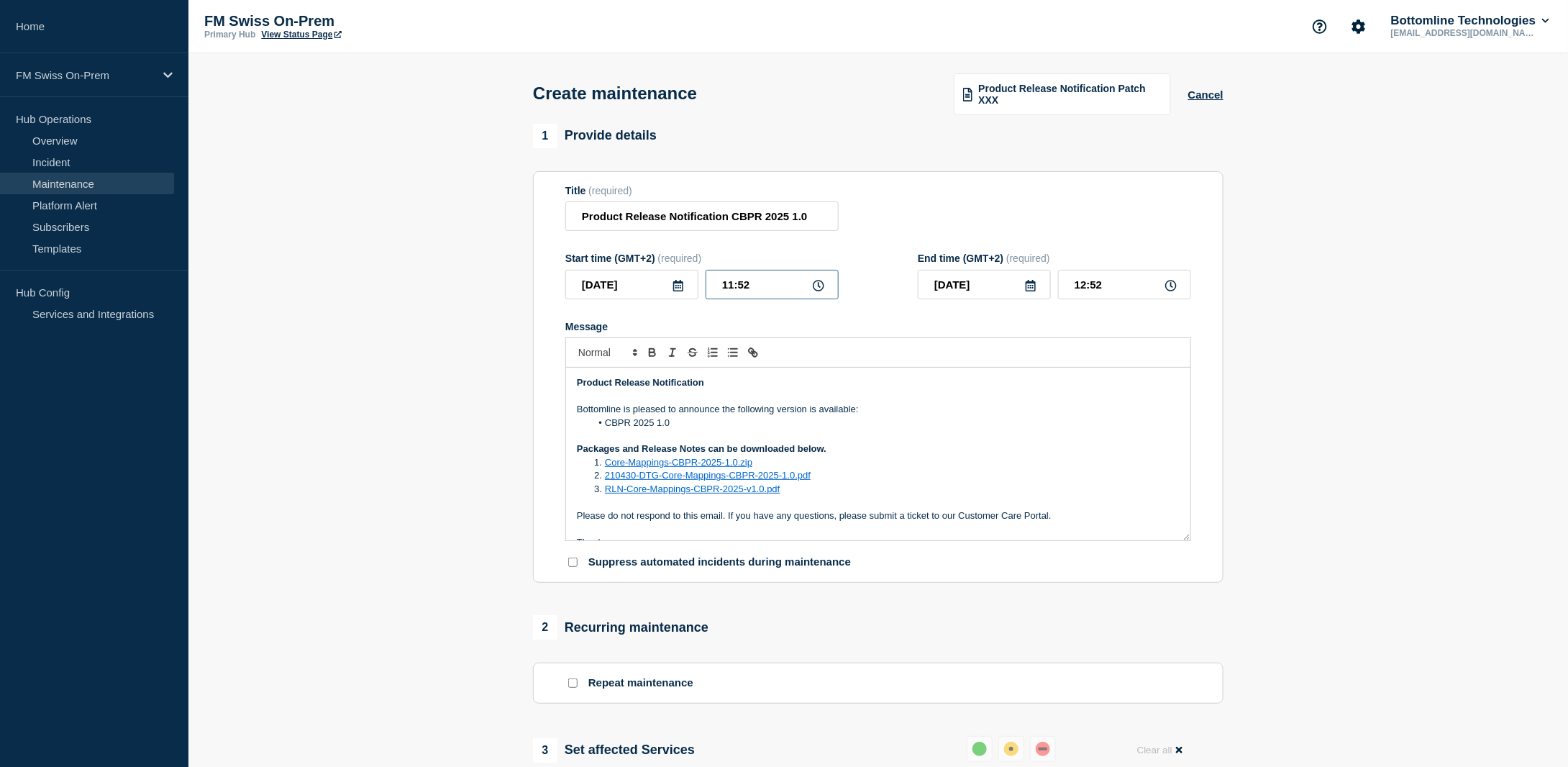
click at [779, 292] on input "11:52" at bounding box center [772, 284] width 133 height 30
type input "11:55"
click at [1117, 283] on input "12:55" at bounding box center [1124, 284] width 133 height 30
click at [1085, 287] on input "12:57" at bounding box center [1124, 284] width 133 height 30
type input "11:57"
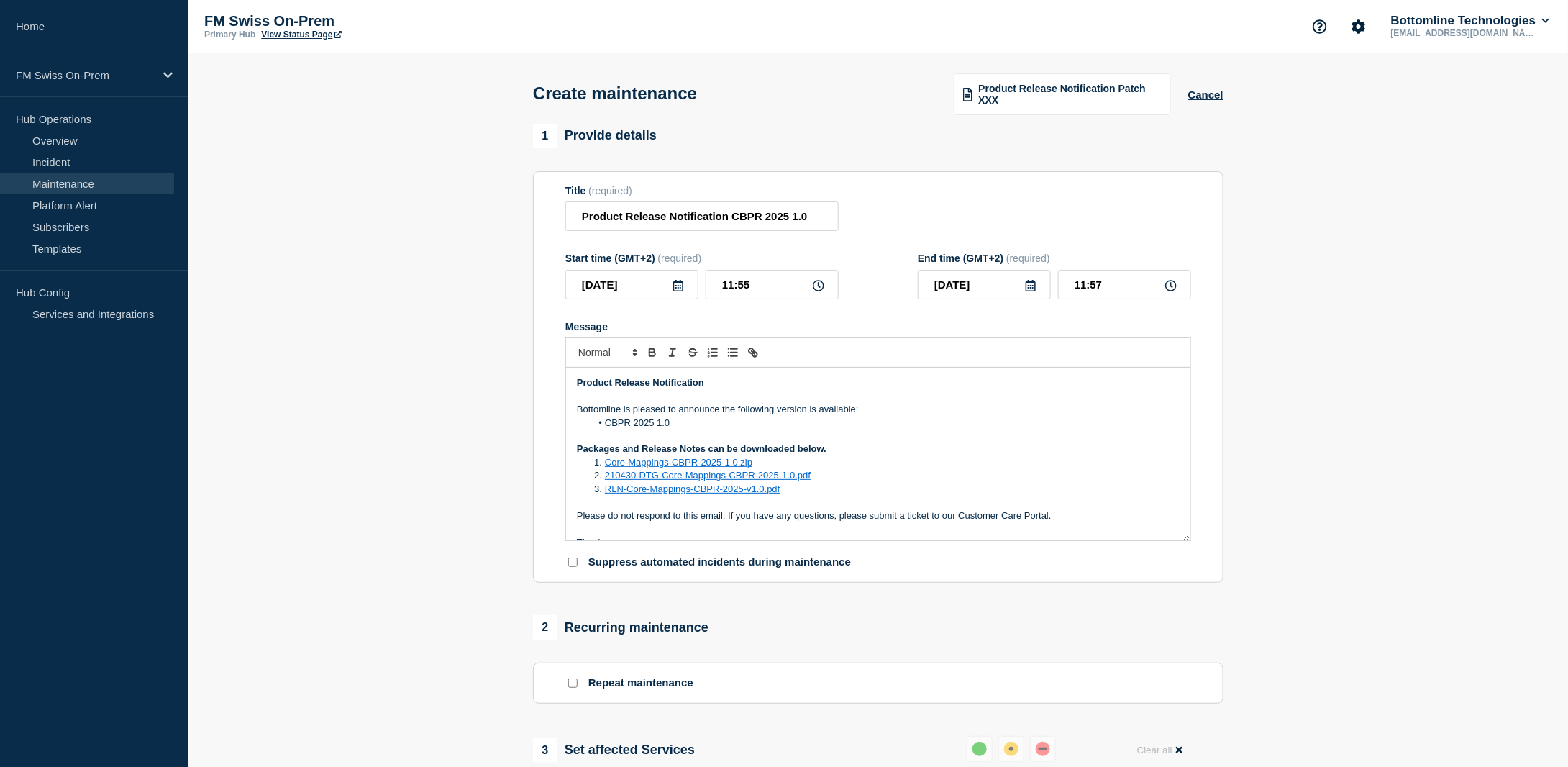
click at [1325, 314] on section "1 Provide details Title (required) Product Release Notification CBPR 2025 1.0 S…" at bounding box center [878, 661] width 1380 height 1074
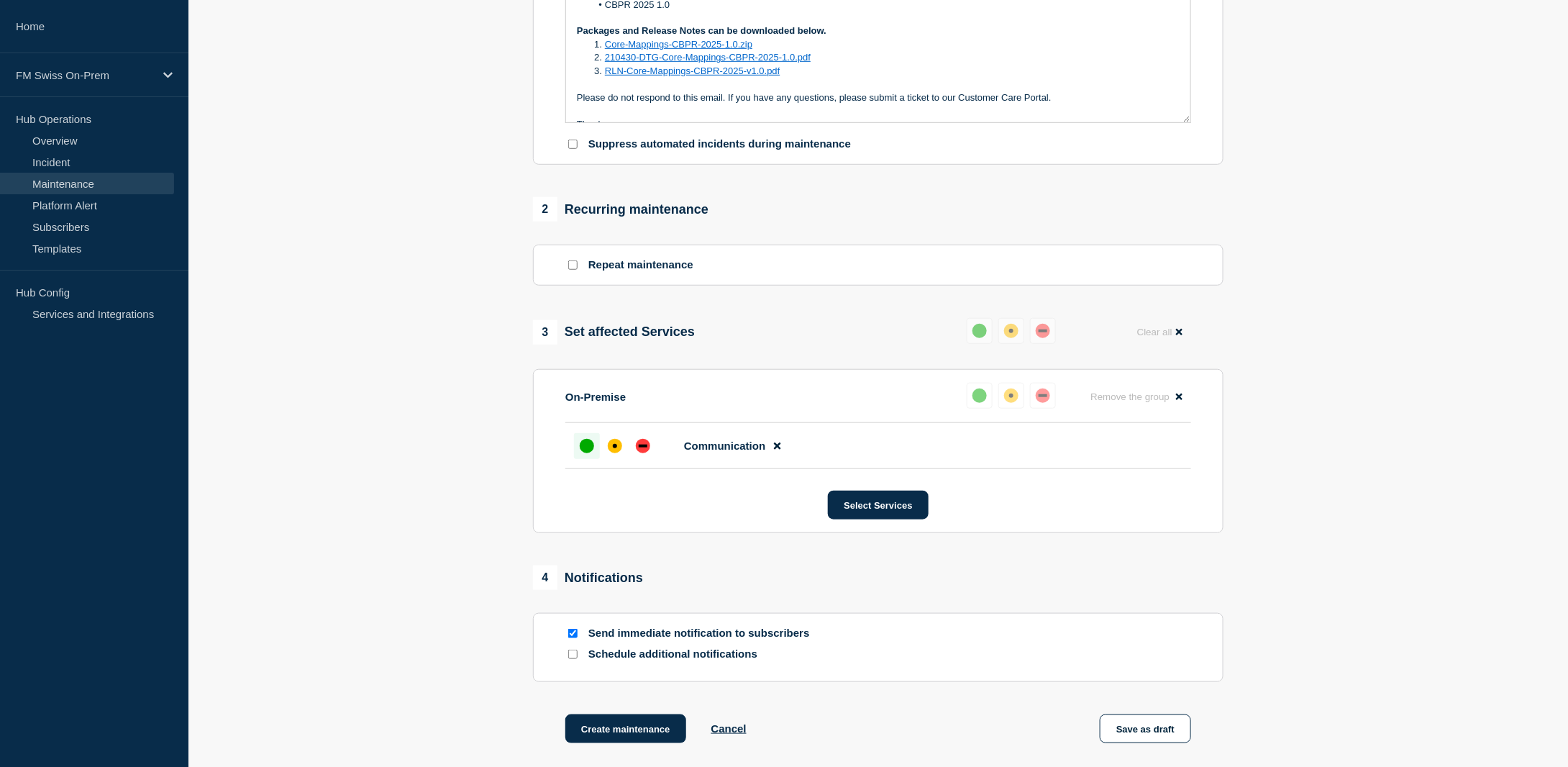
scroll to position [562, 0]
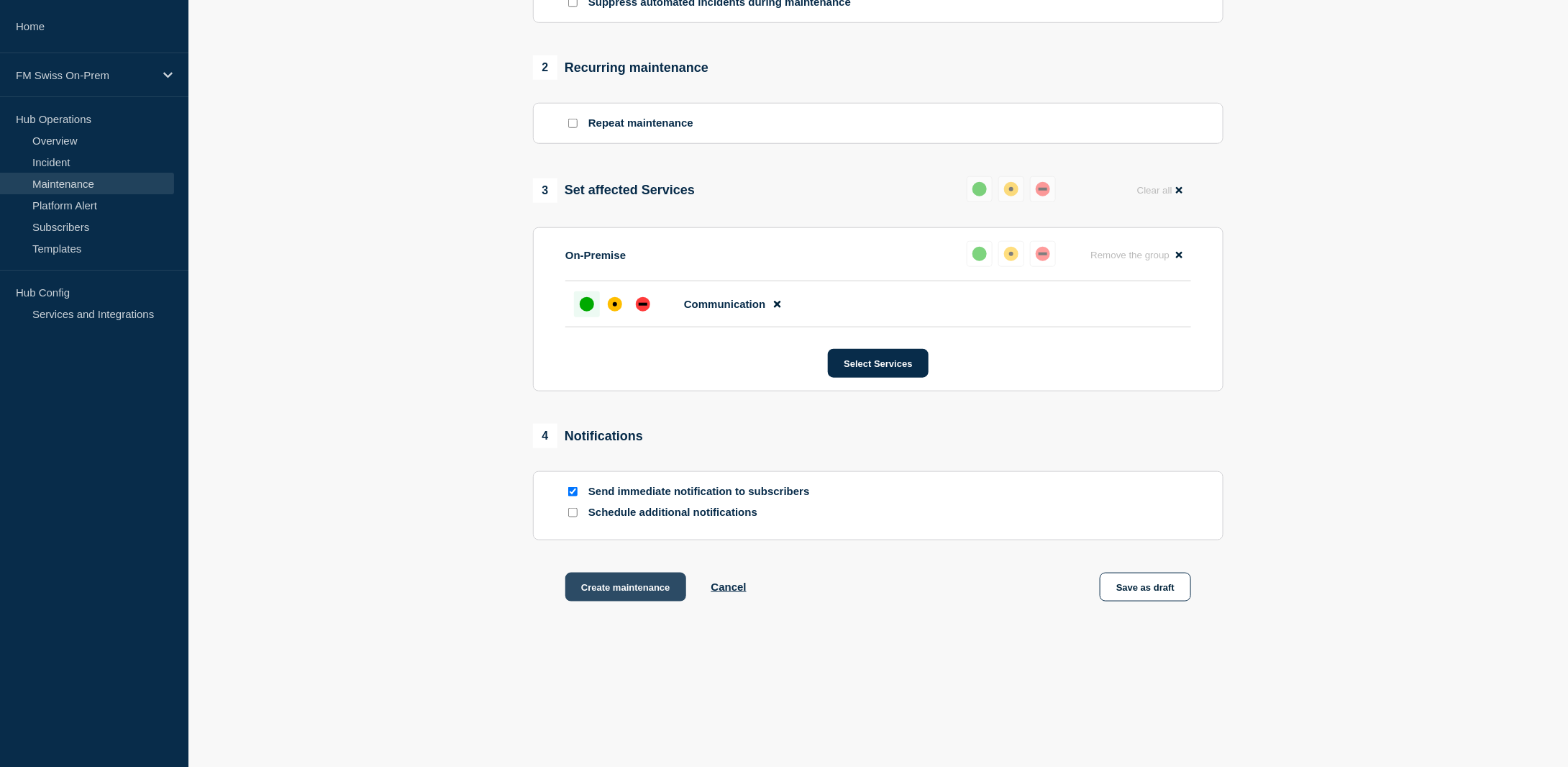
click at [634, 585] on button "Create maintenance" at bounding box center [626, 587] width 121 height 29
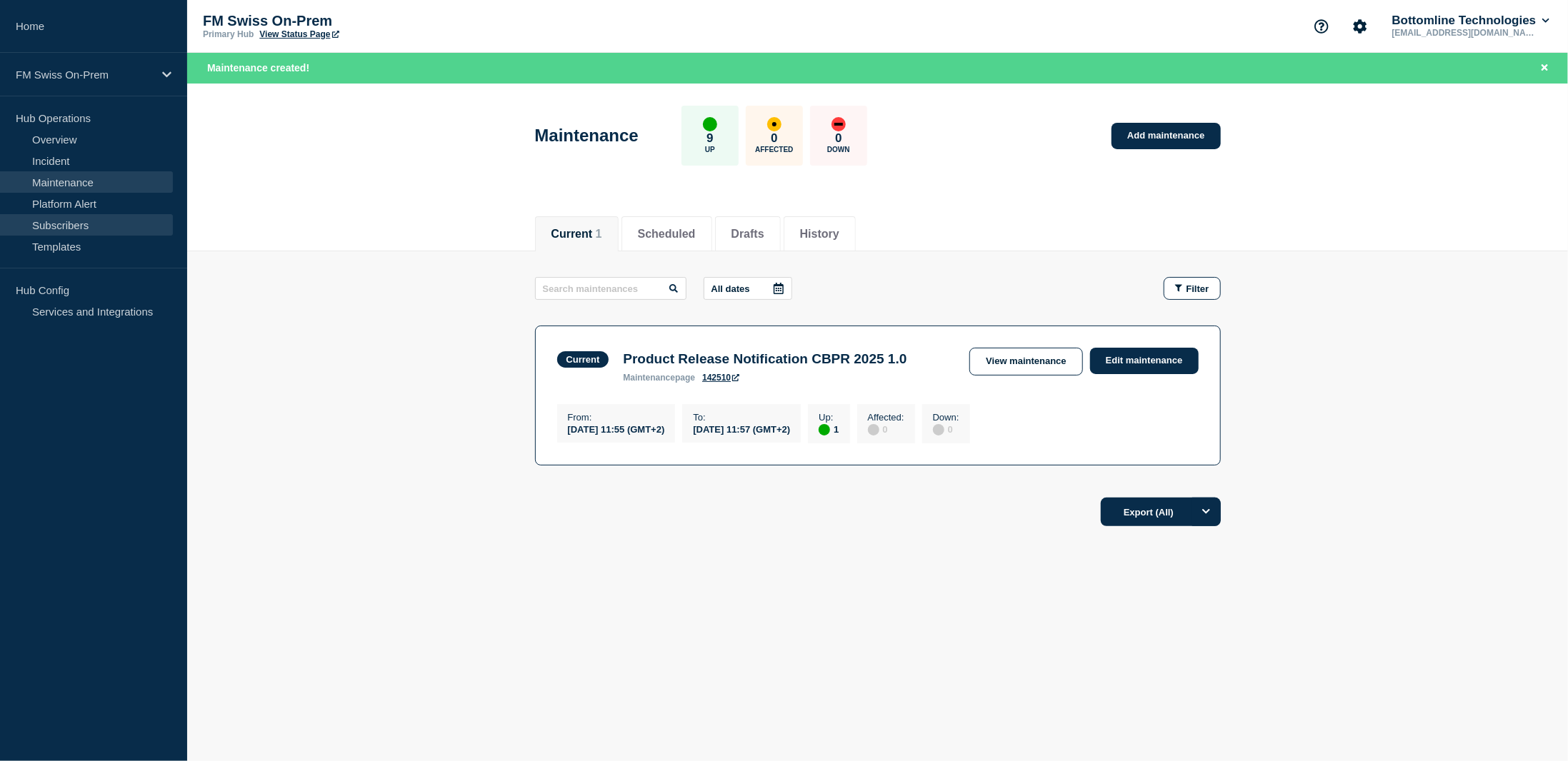
click at [73, 224] on link "Subscribers" at bounding box center [86, 224] width 173 height 21
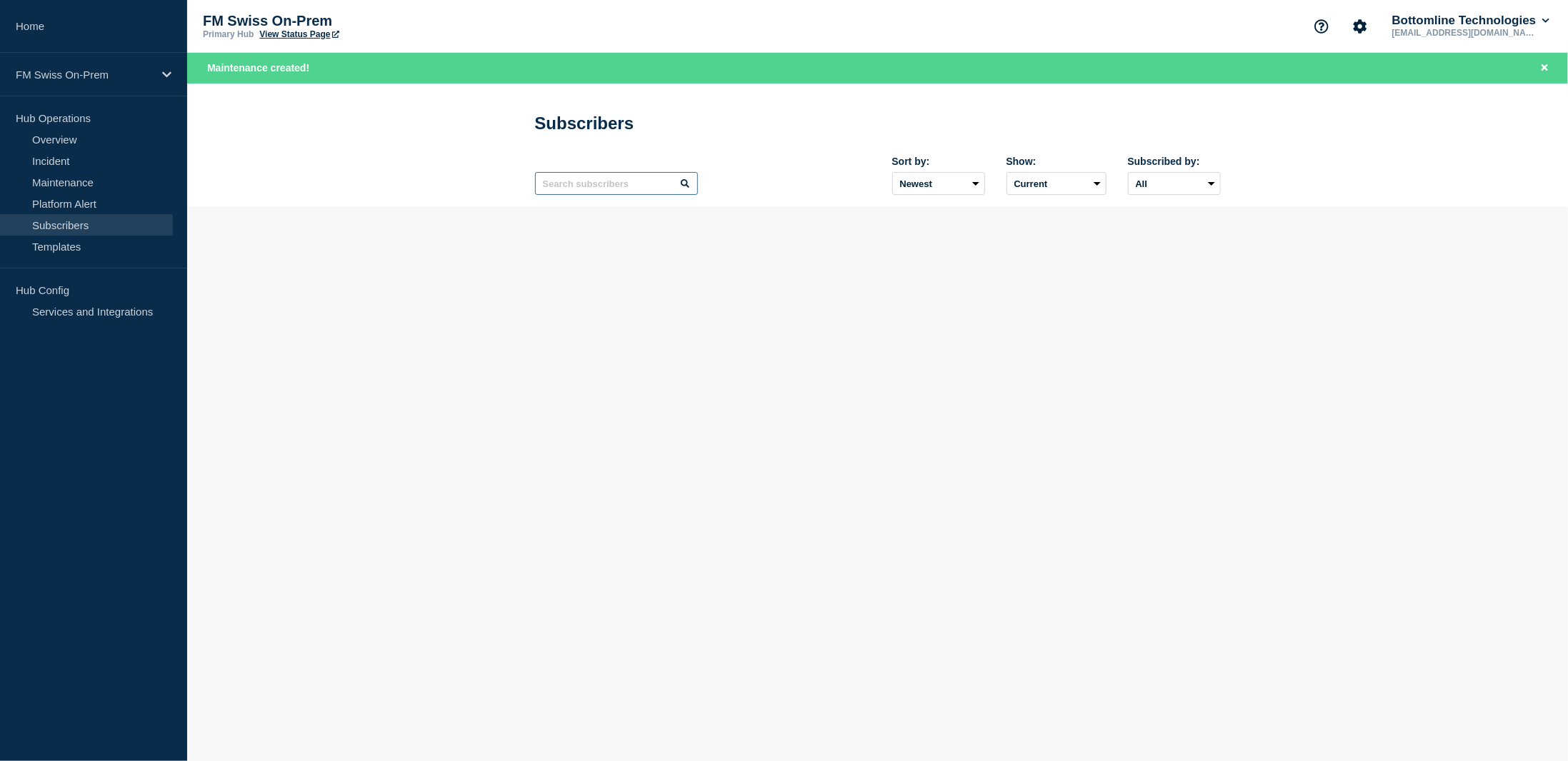
click at [581, 194] on input "text" at bounding box center [616, 183] width 163 height 23
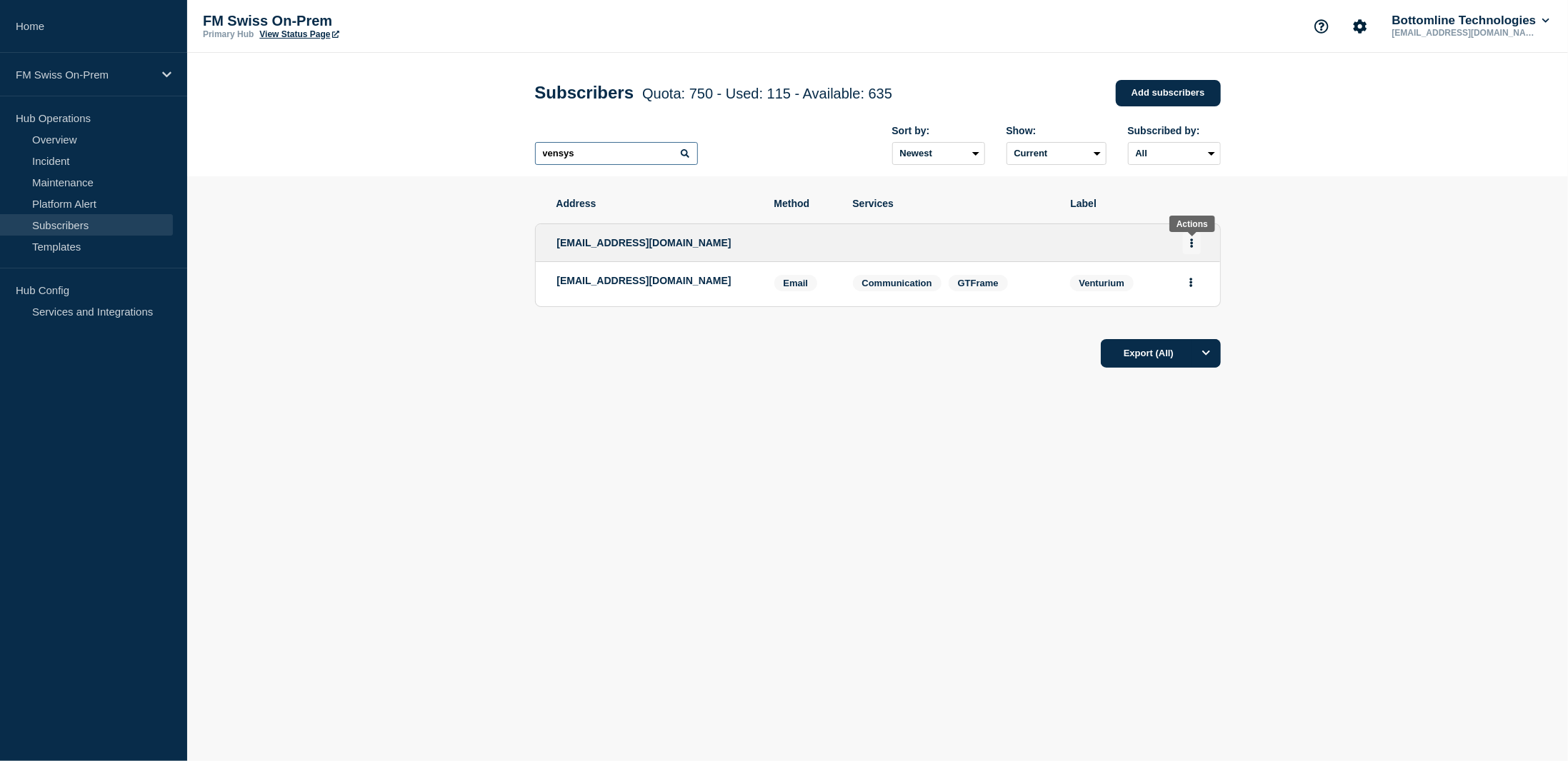
type input "vensys"
click at [1190, 241] on icon "Actions" at bounding box center [1192, 242] width 3 height 9
click at [1183, 281] on link "Edit" at bounding box center [1187, 284] width 16 height 11
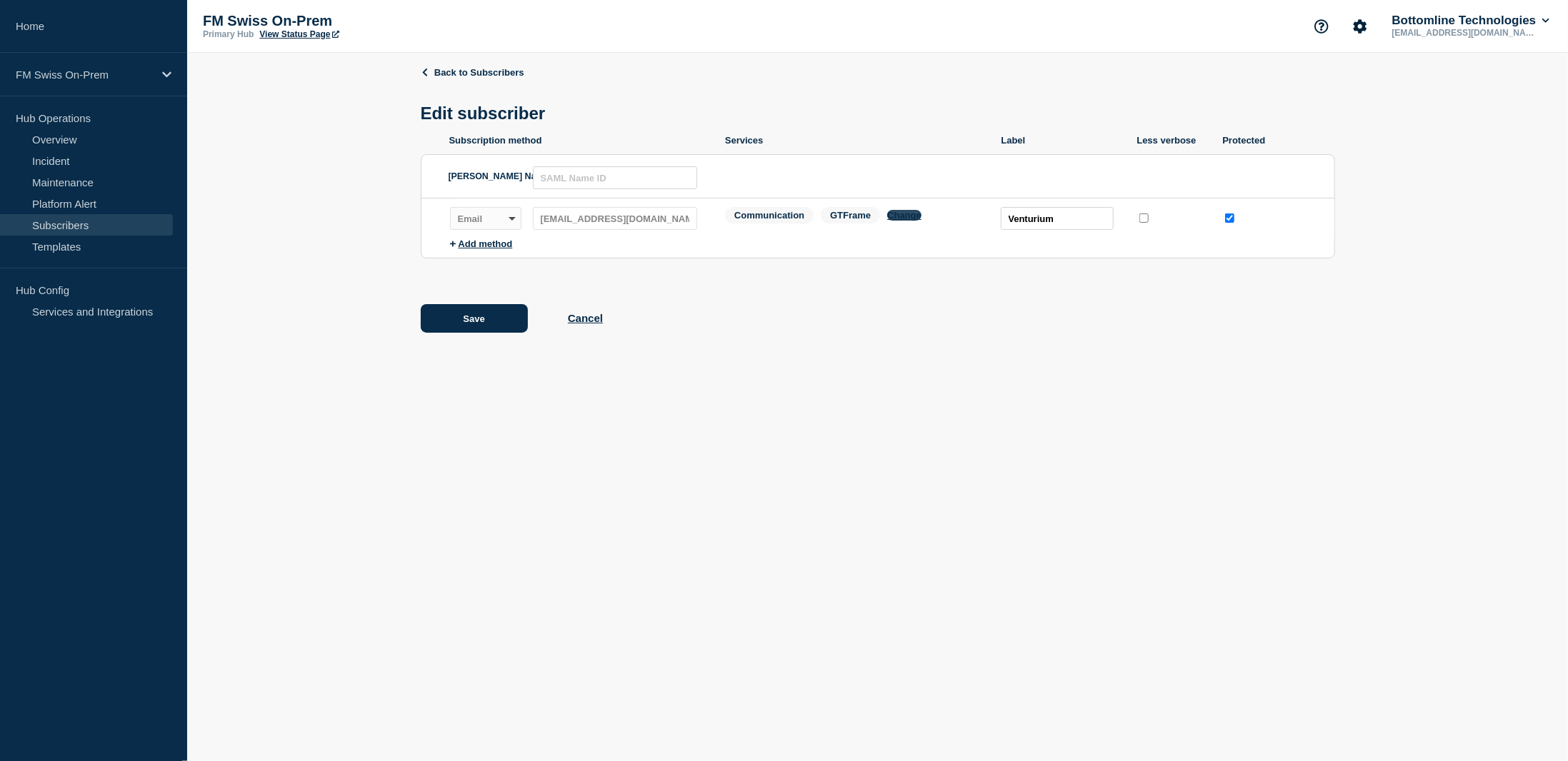
click at [902, 218] on button "Change" at bounding box center [904, 215] width 35 height 11
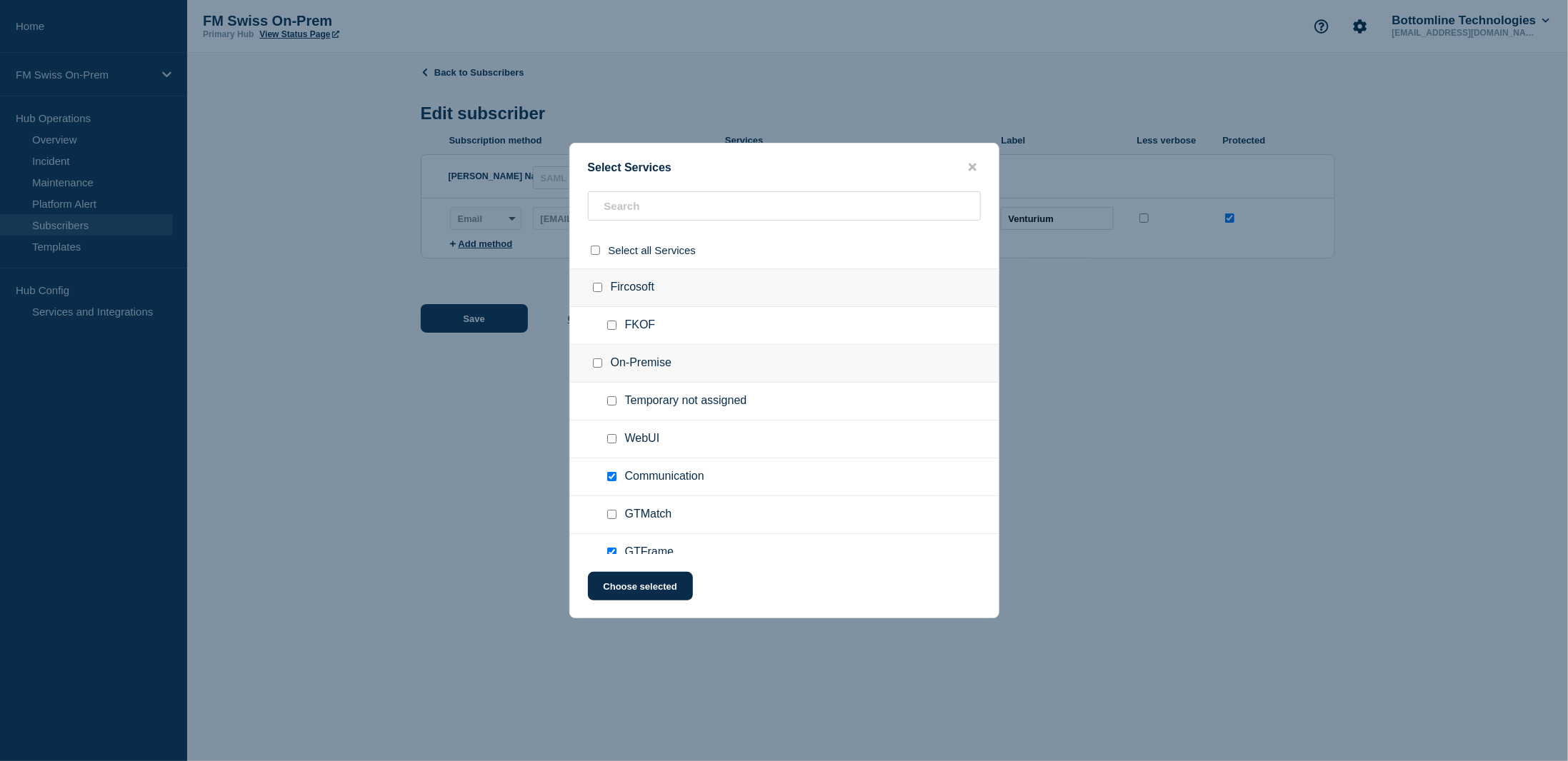
click at [613, 473] on input "Communication checkbox" at bounding box center [611, 476] width 9 height 9
checkbox input "false"
click at [621, 592] on button "Choose selected" at bounding box center [640, 586] width 105 height 29
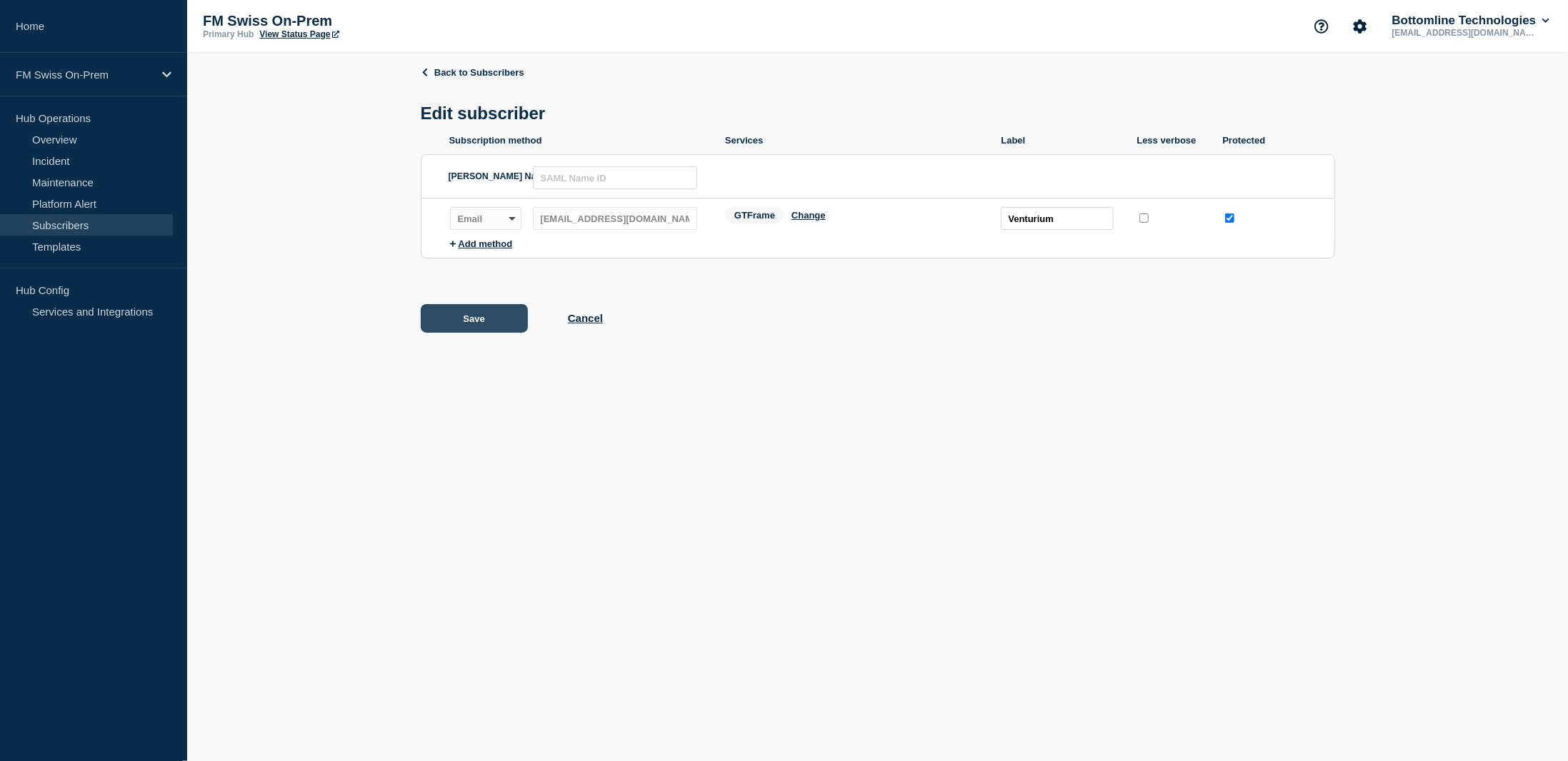
click at [477, 323] on button "Save" at bounding box center [474, 318] width 107 height 29
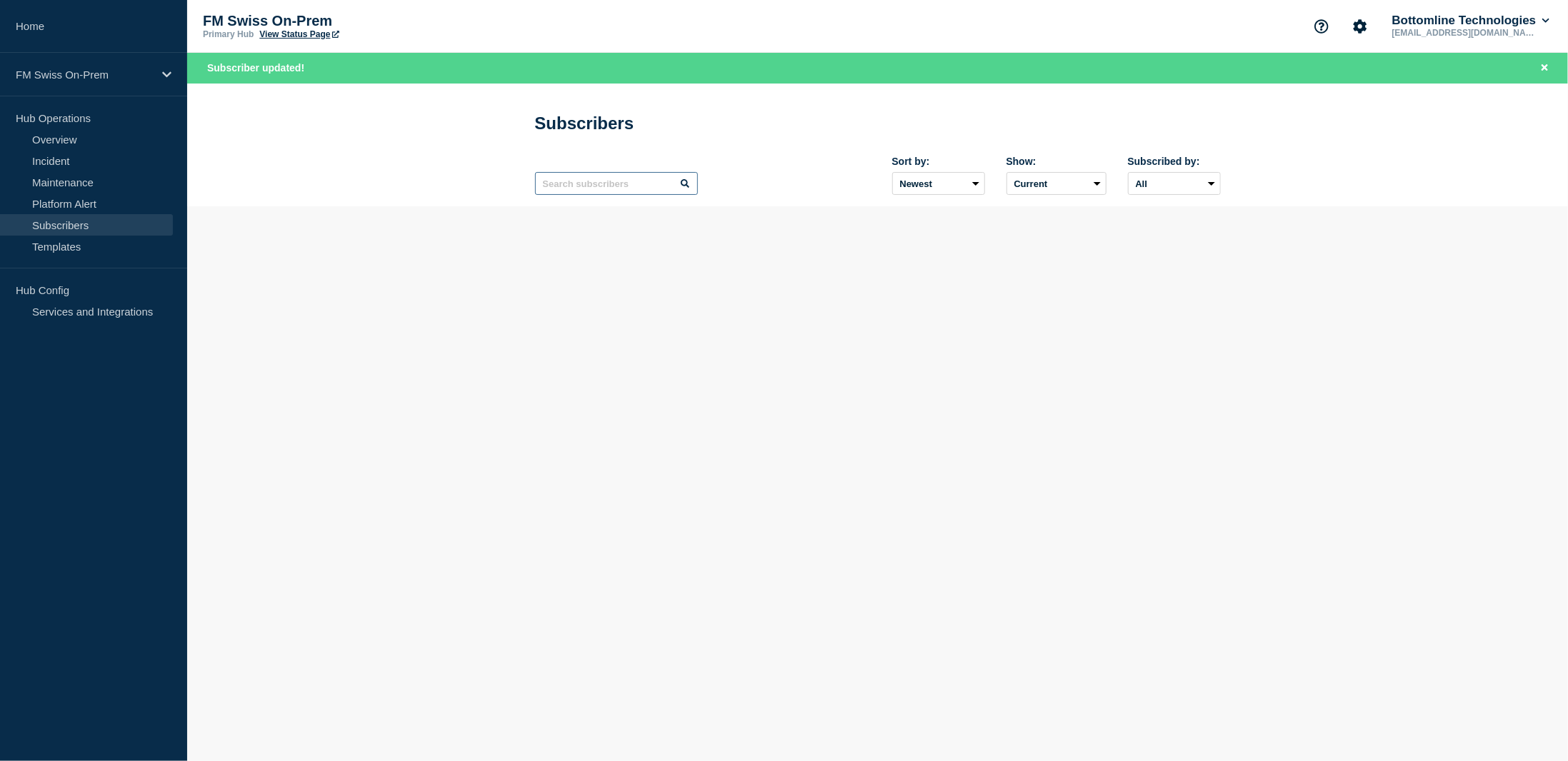
click at [579, 184] on input "text" at bounding box center [616, 183] width 163 height 23
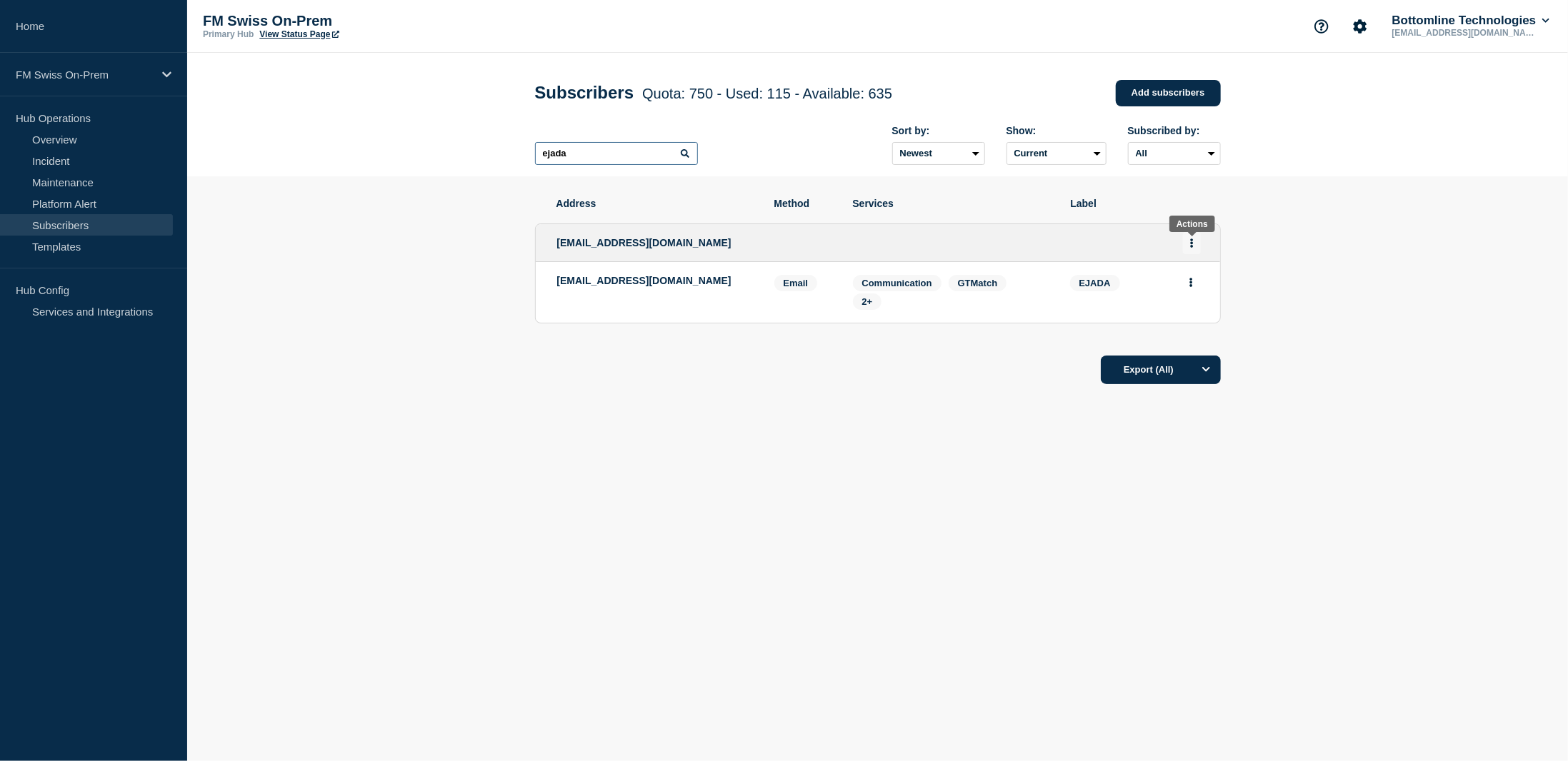
type input "ejada"
click at [1194, 242] on button "Actions" at bounding box center [1192, 243] width 18 height 22
click at [1189, 283] on link "Edit" at bounding box center [1187, 284] width 16 height 11
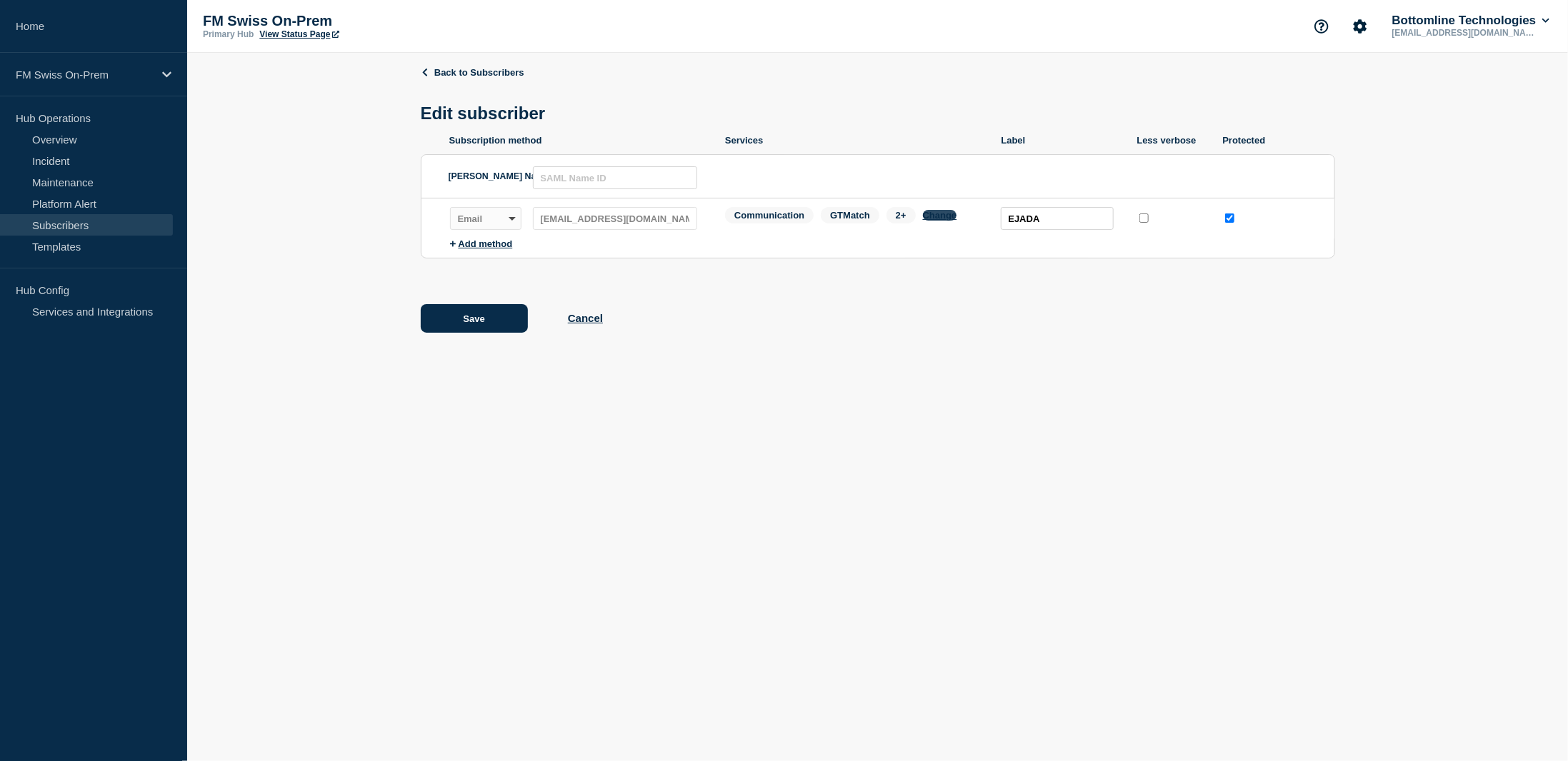
click at [940, 219] on button "Change" at bounding box center [940, 215] width 35 height 11
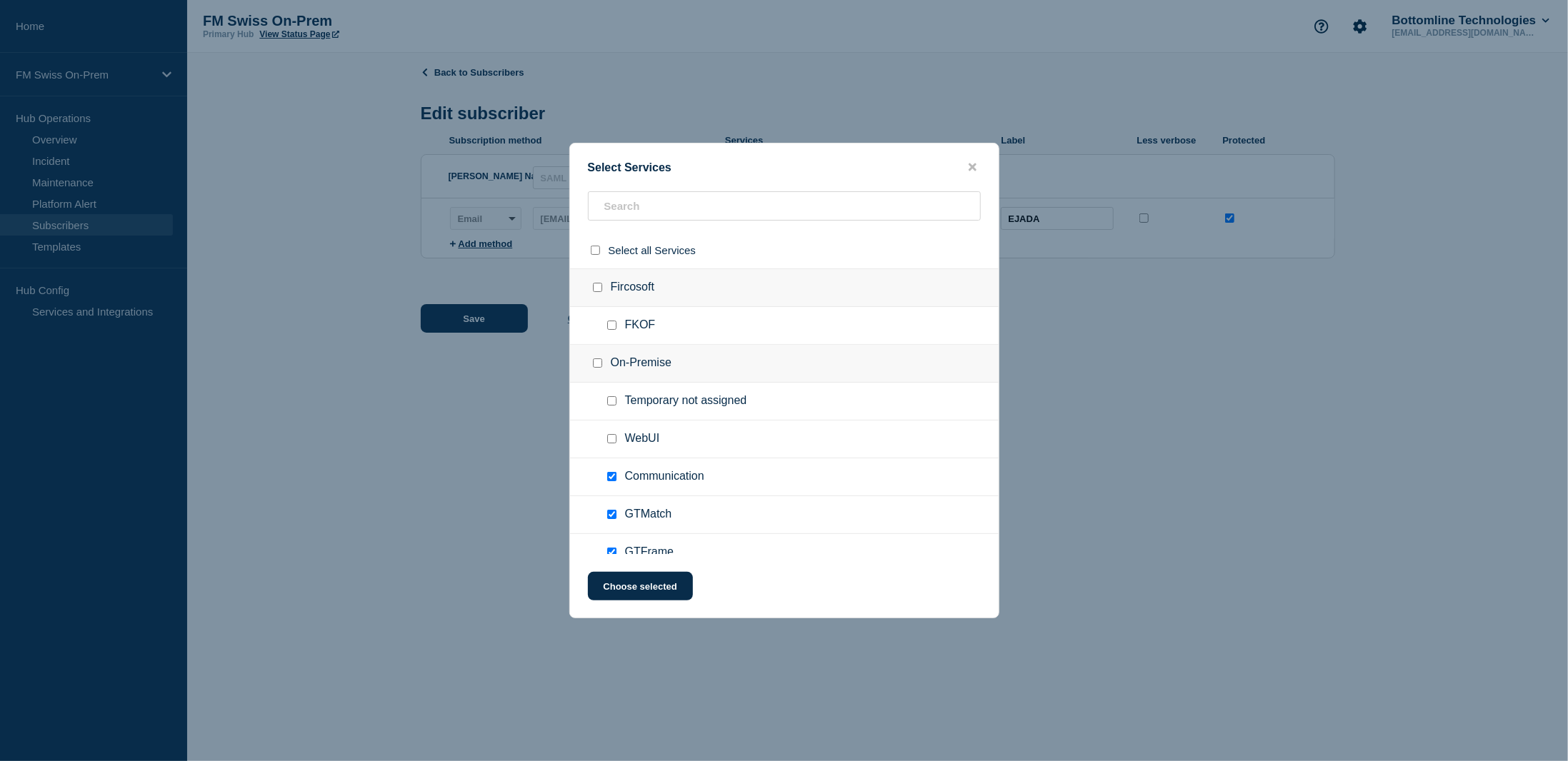
click at [610, 472] on input "Communication checkbox" at bounding box center [611, 476] width 9 height 9
checkbox input "false"
click at [648, 593] on button "Choose selected" at bounding box center [640, 586] width 105 height 29
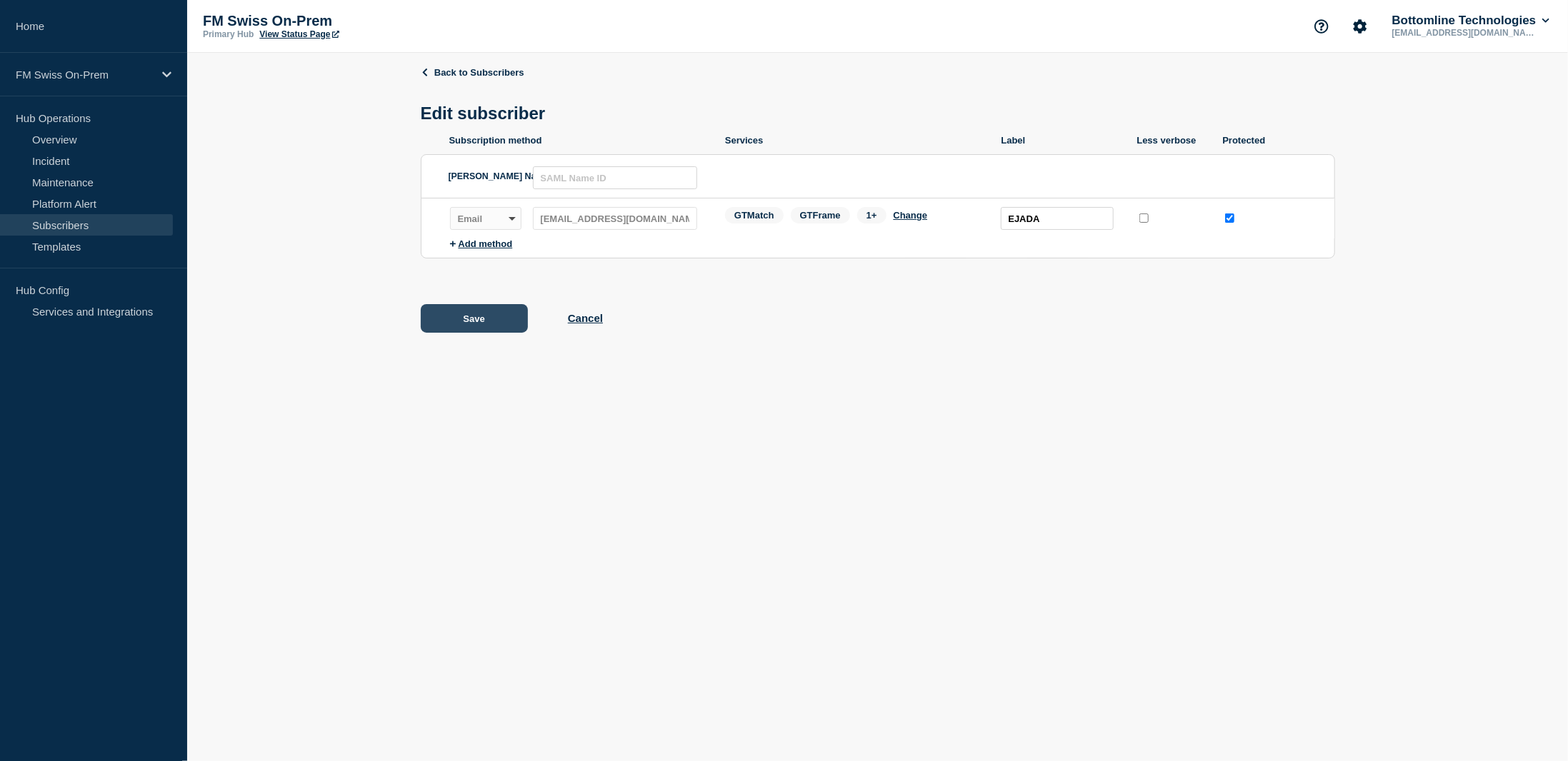
click at [450, 318] on button "Save" at bounding box center [474, 318] width 107 height 29
